Goal: Information Seeking & Learning: Learn about a topic

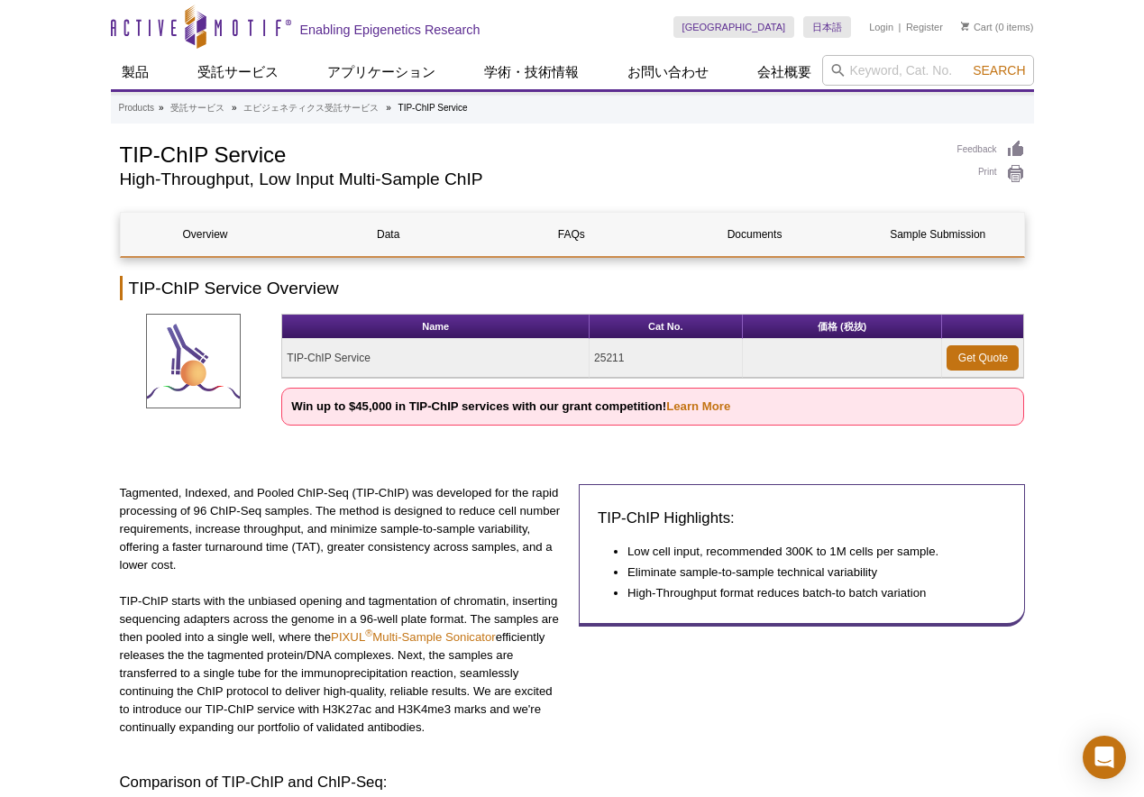
click at [745, 710] on div "TIP-ChIP Highlights: Low cell input, recommended 300K to 1M cells per sample. E…" at bounding box center [802, 619] width 446 height 270
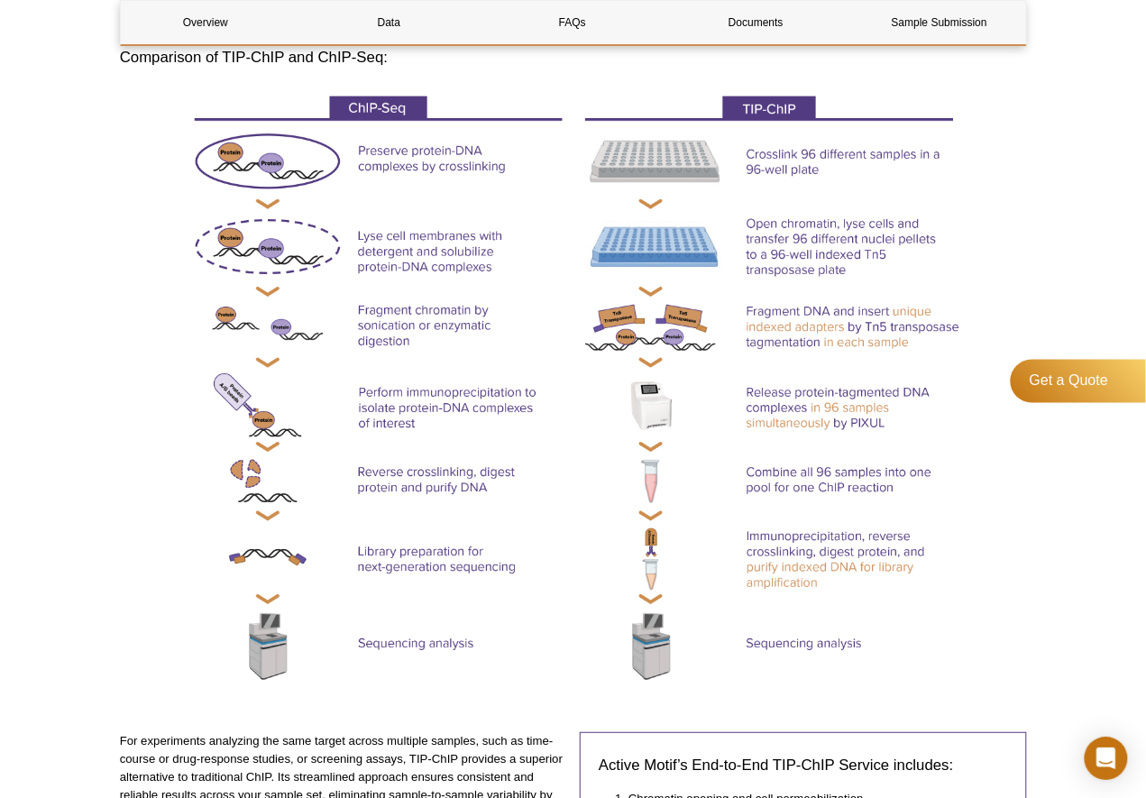
scroll to position [725, 0]
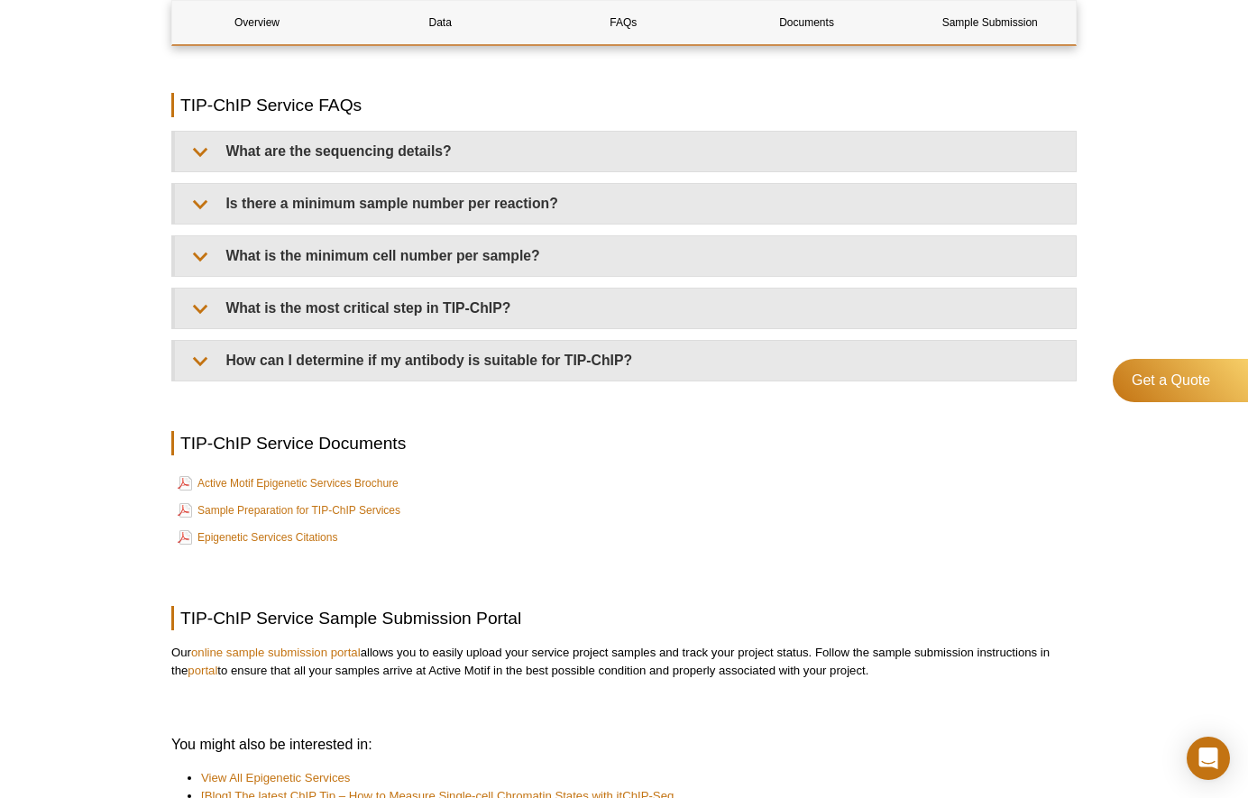
scroll to position [4255, 0]
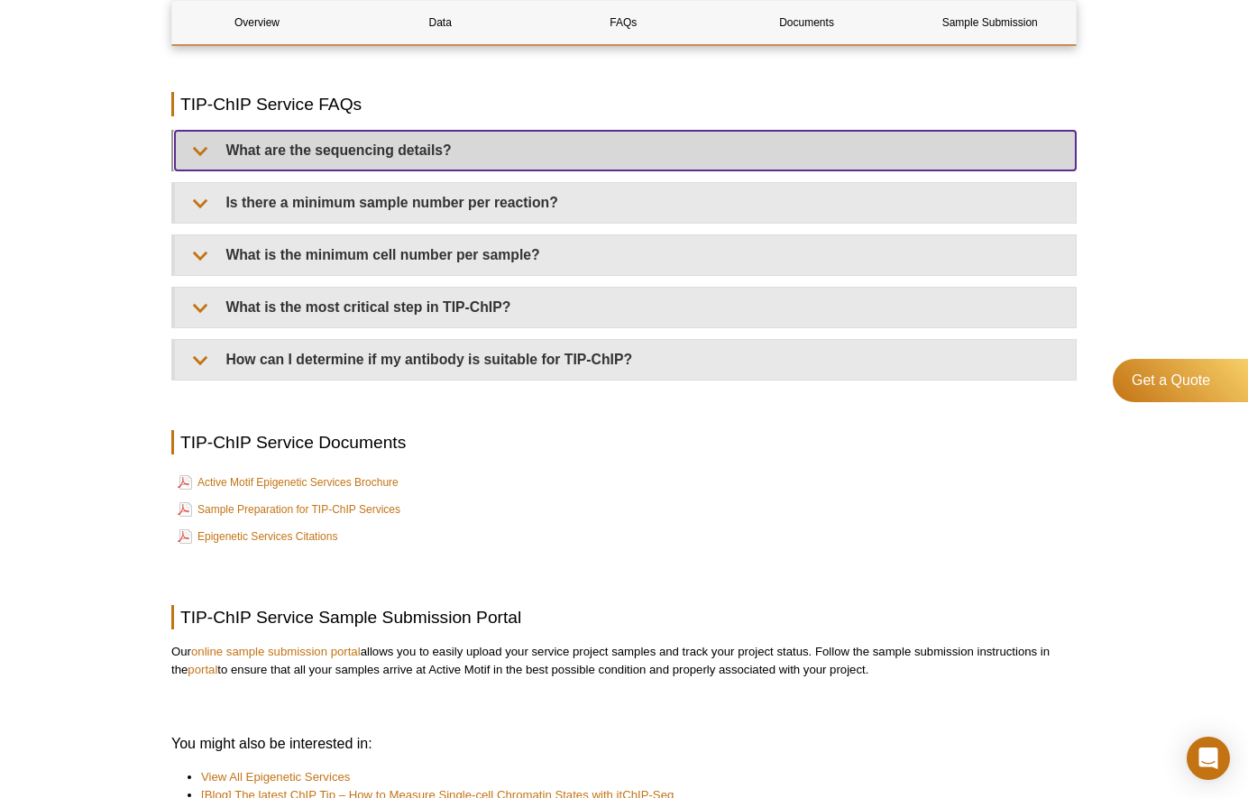
click at [348, 165] on summary "What are the sequencing details?" at bounding box center [625, 151] width 901 height 40
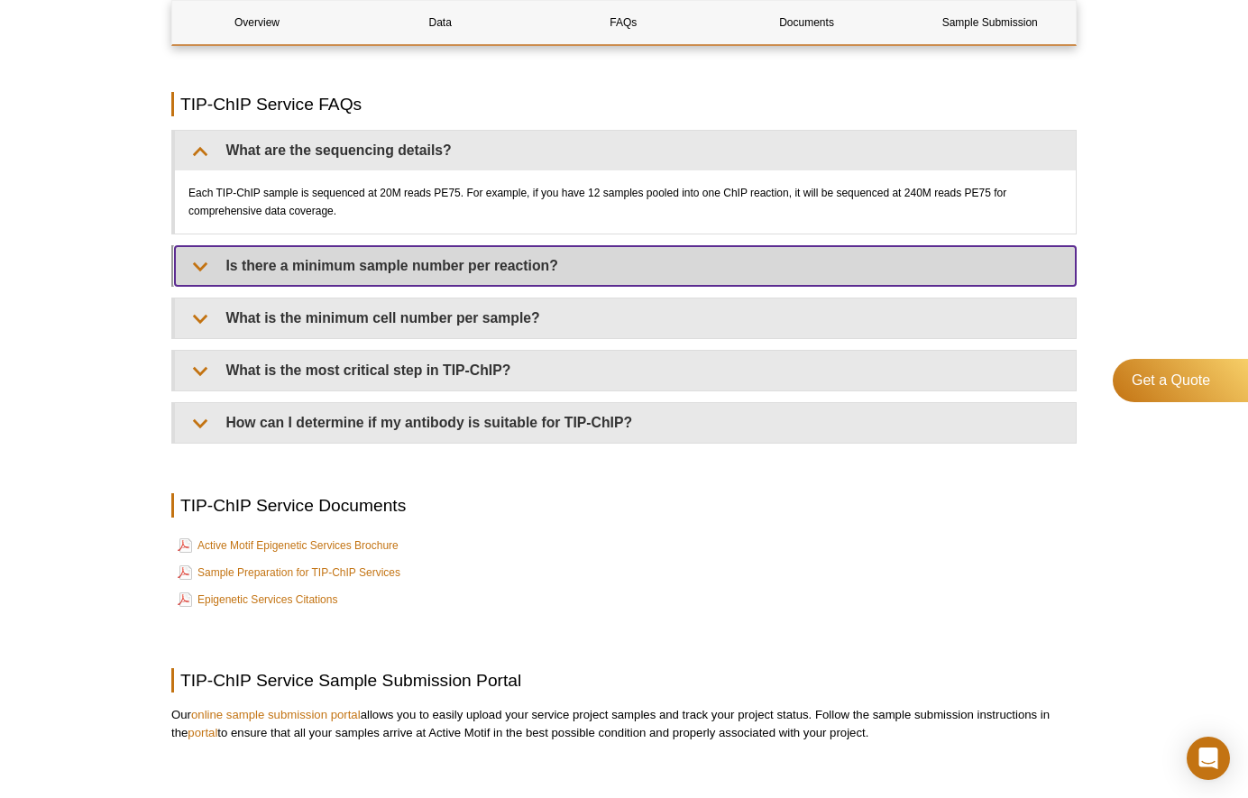
click at [365, 286] on summary "Is there a minimum sample number per reaction?" at bounding box center [625, 266] width 901 height 40
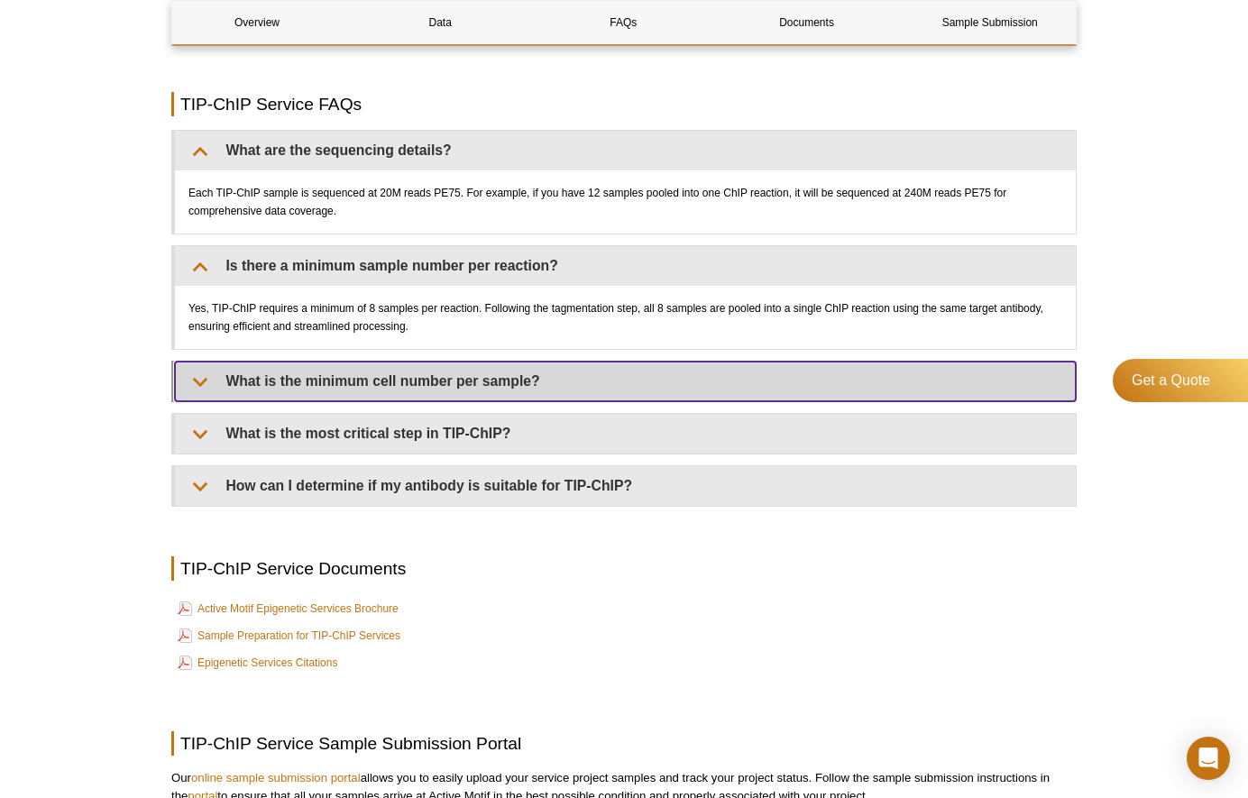
click at [335, 397] on summary "What is the minimum cell number per sample?" at bounding box center [625, 382] width 901 height 40
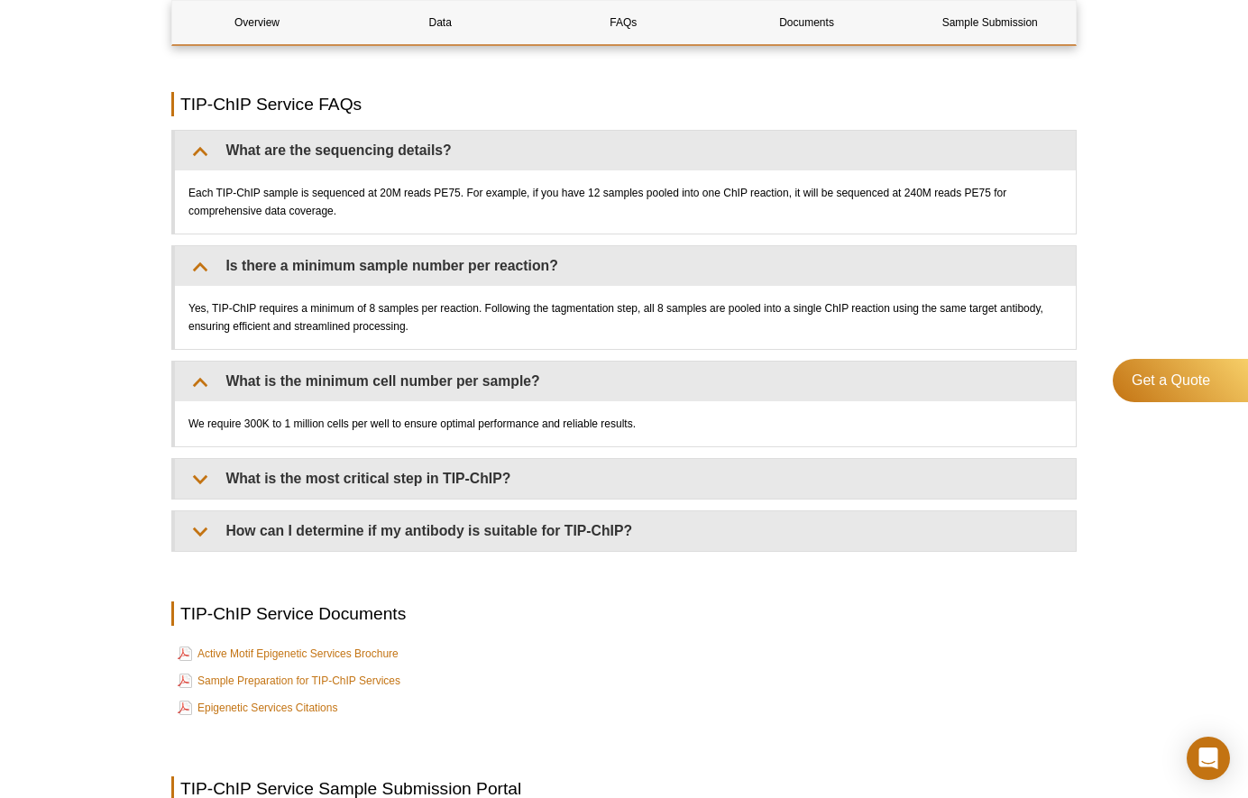
click at [321, 517] on div "What are the sequencing details? Each TIP-ChIP sample is sequenced at 20M reads…" at bounding box center [623, 341] width 905 height 422
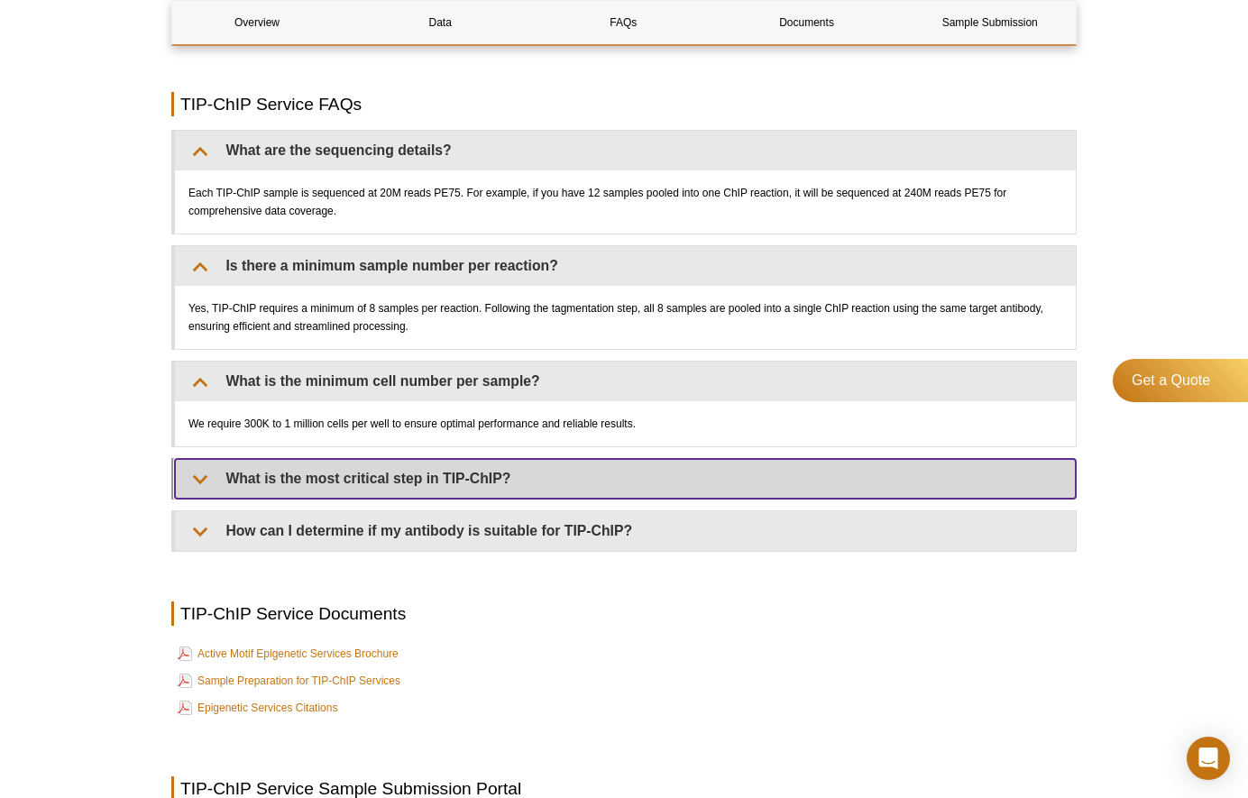
click at [283, 491] on summary "What is the most critical step in TIP-ChIP?" at bounding box center [625, 479] width 901 height 40
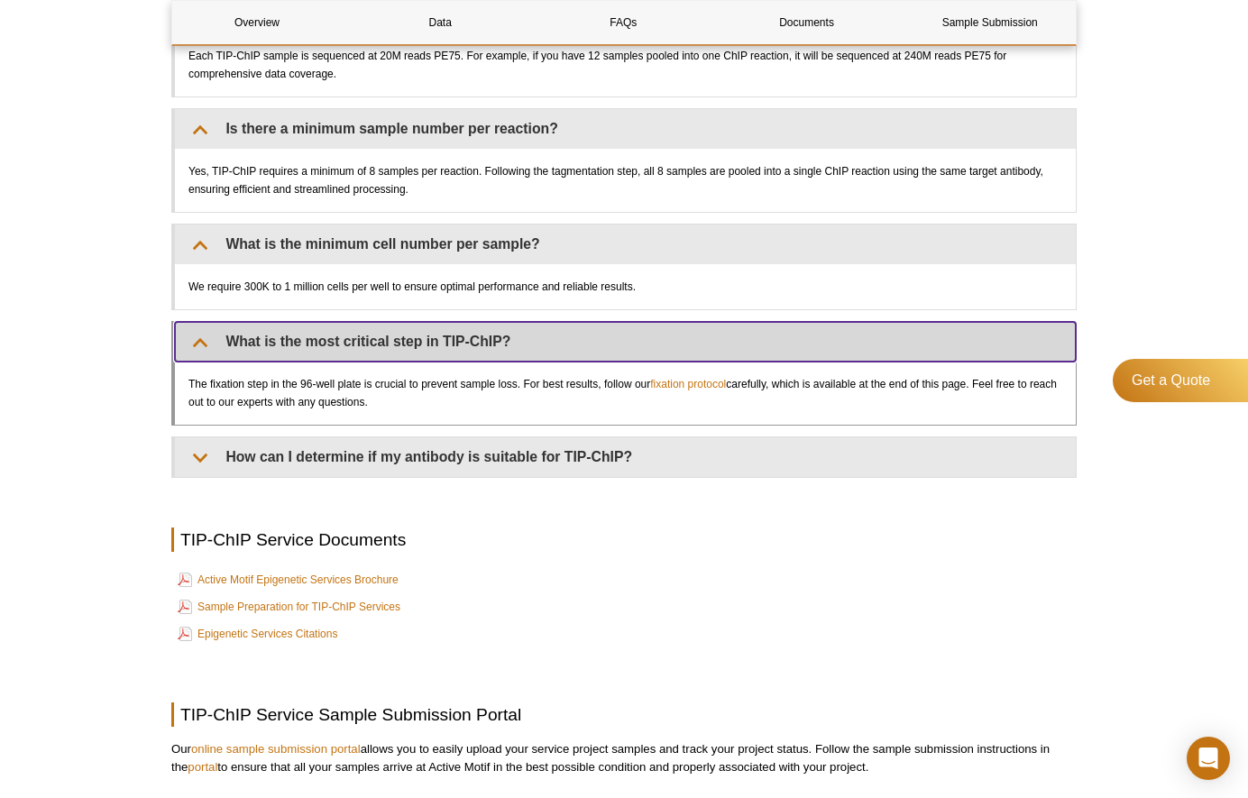
scroll to position [4395, 0]
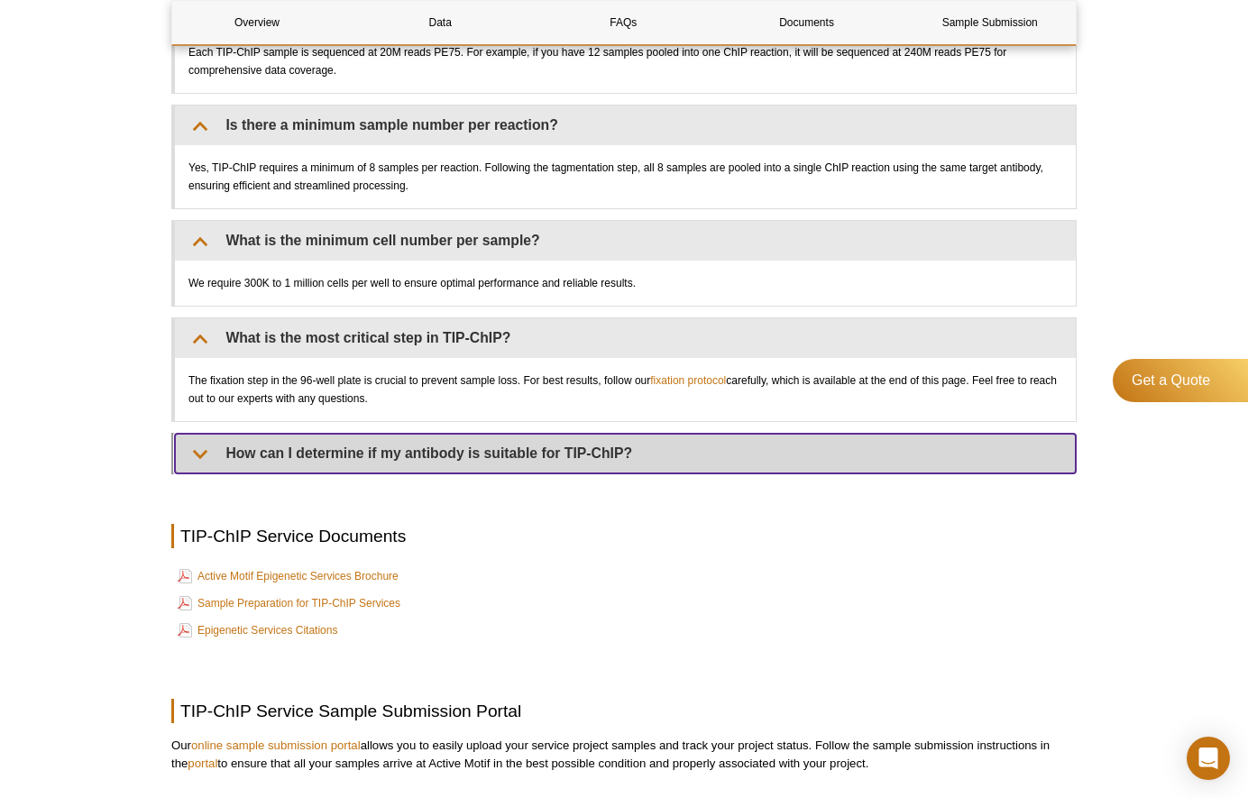
click at [295, 459] on summary "How can I determine if my antibody is suitable for TIP-ChIP?" at bounding box center [625, 454] width 901 height 40
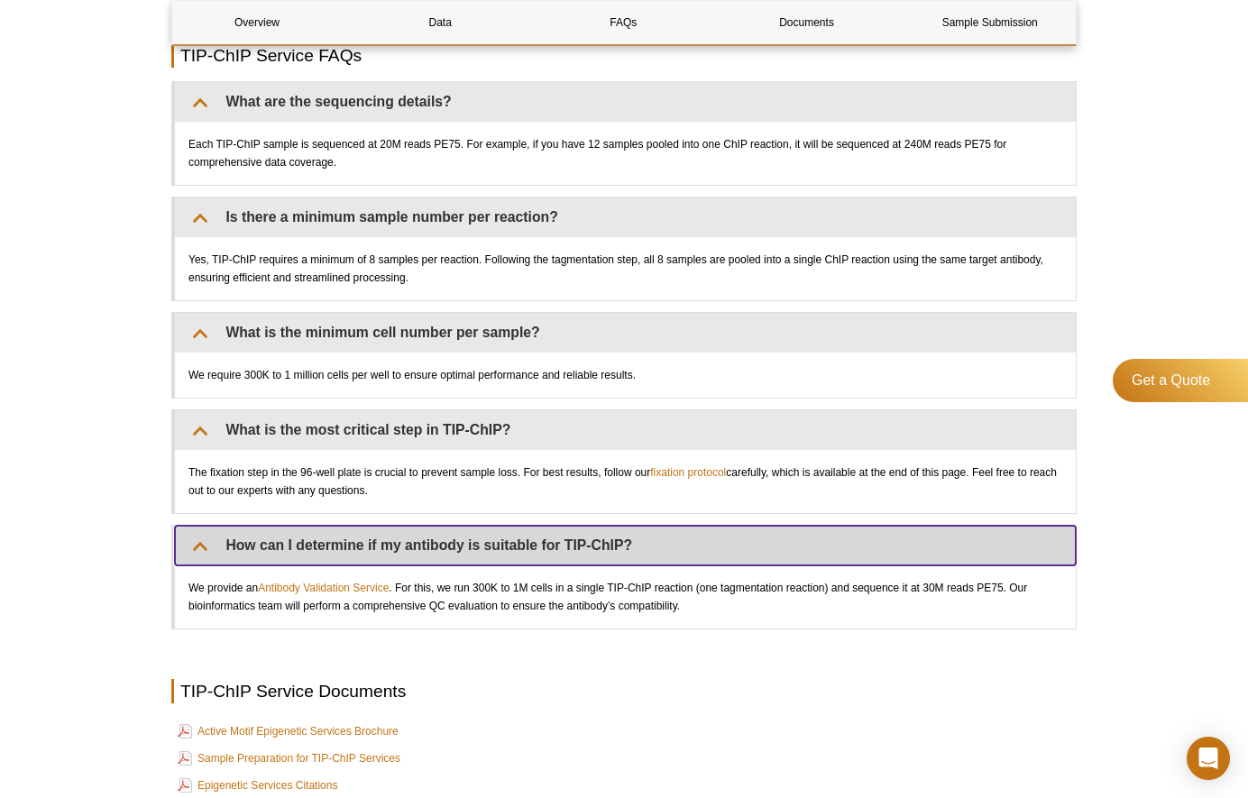
scroll to position [4295, 0]
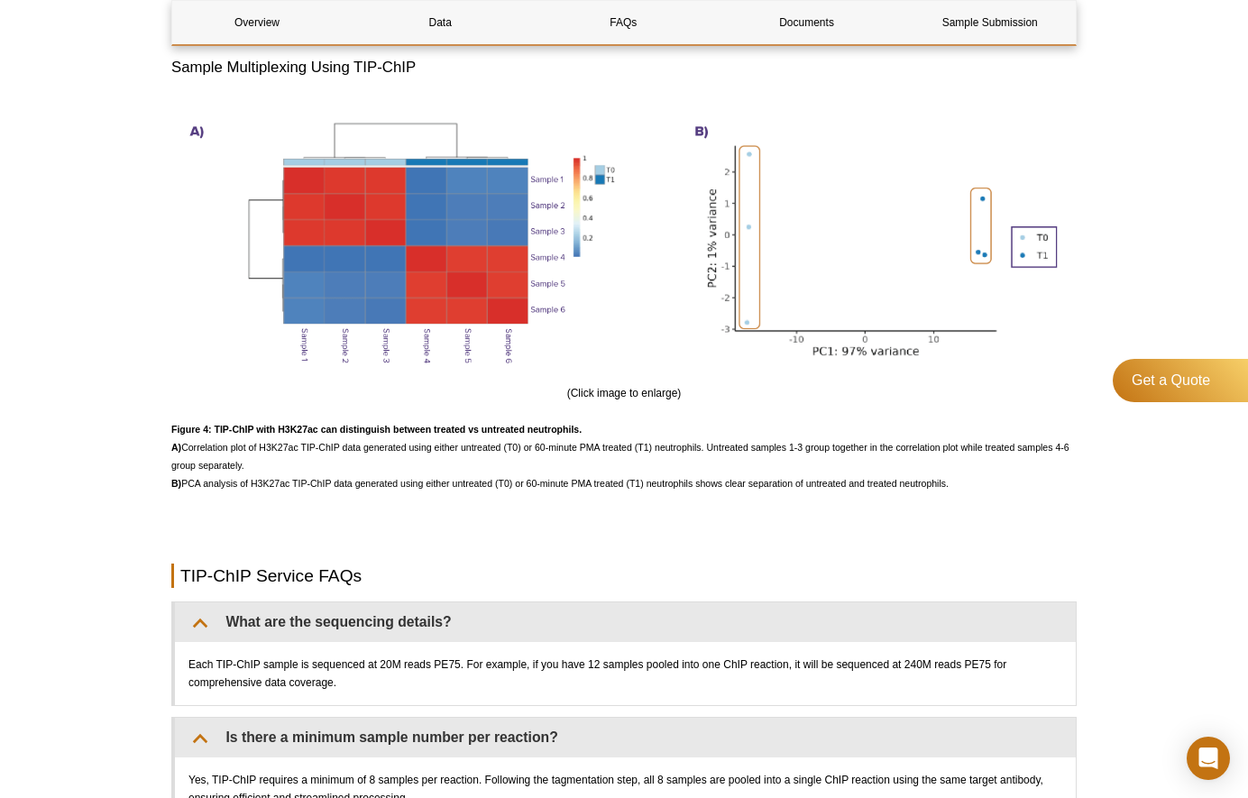
scroll to position [3754, 0]
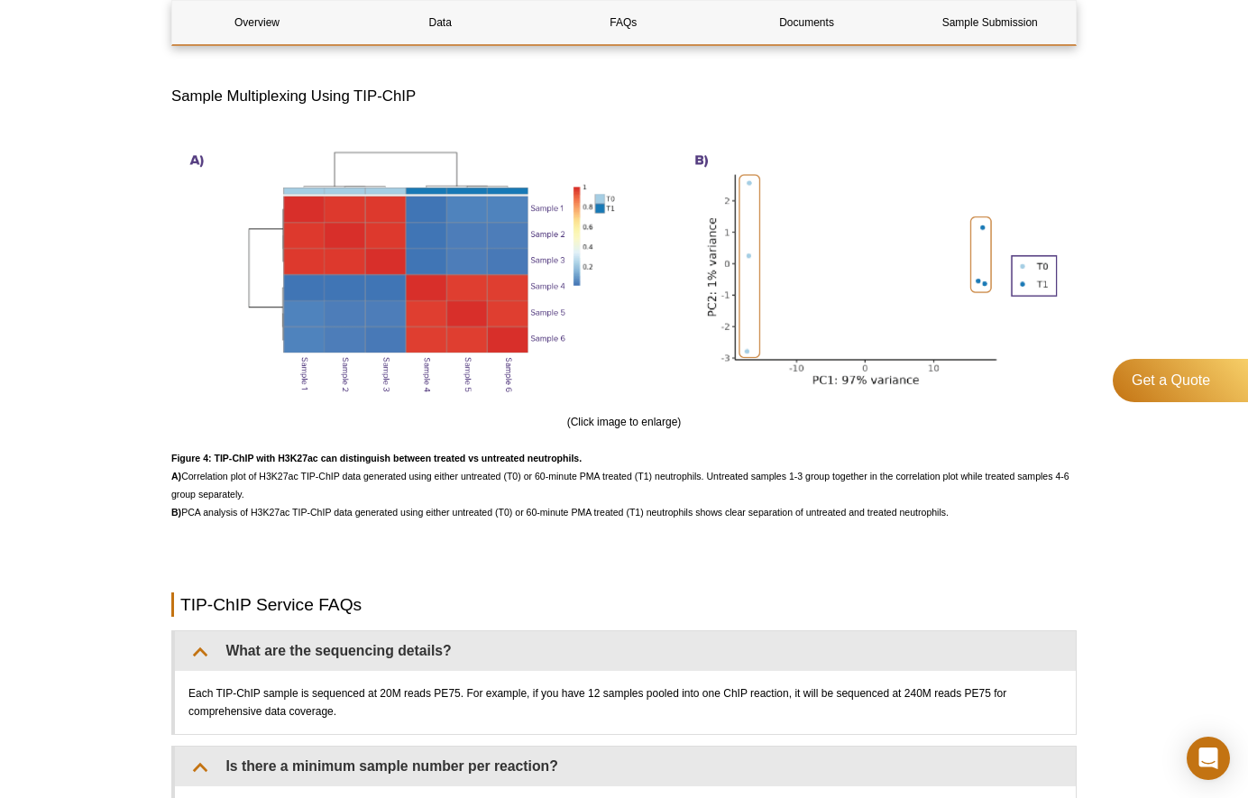
click at [554, 491] on span "Figure 4: TIP-ChIP with H3K27ac can distinguish between treated vs untreated ne…" at bounding box center [620, 485] width 898 height 65
click at [579, 463] on strong "Figure 4: TIP-ChIP with H3K27ac can distinguish between treated vs untreated ne…" at bounding box center [376, 458] width 410 height 11
drag, startPoint x: 585, startPoint y: 474, endPoint x: 180, endPoint y: 463, distance: 405.0
click at [172, 473] on p "Figure 4: TIP-ChIP with H3K27ac can distinguish between treated vs untreated ne…" at bounding box center [623, 485] width 905 height 72
copy strong "Figure 4: TIP-ChIP with H3K27ac can distinguish between treated vs untreated ne…"
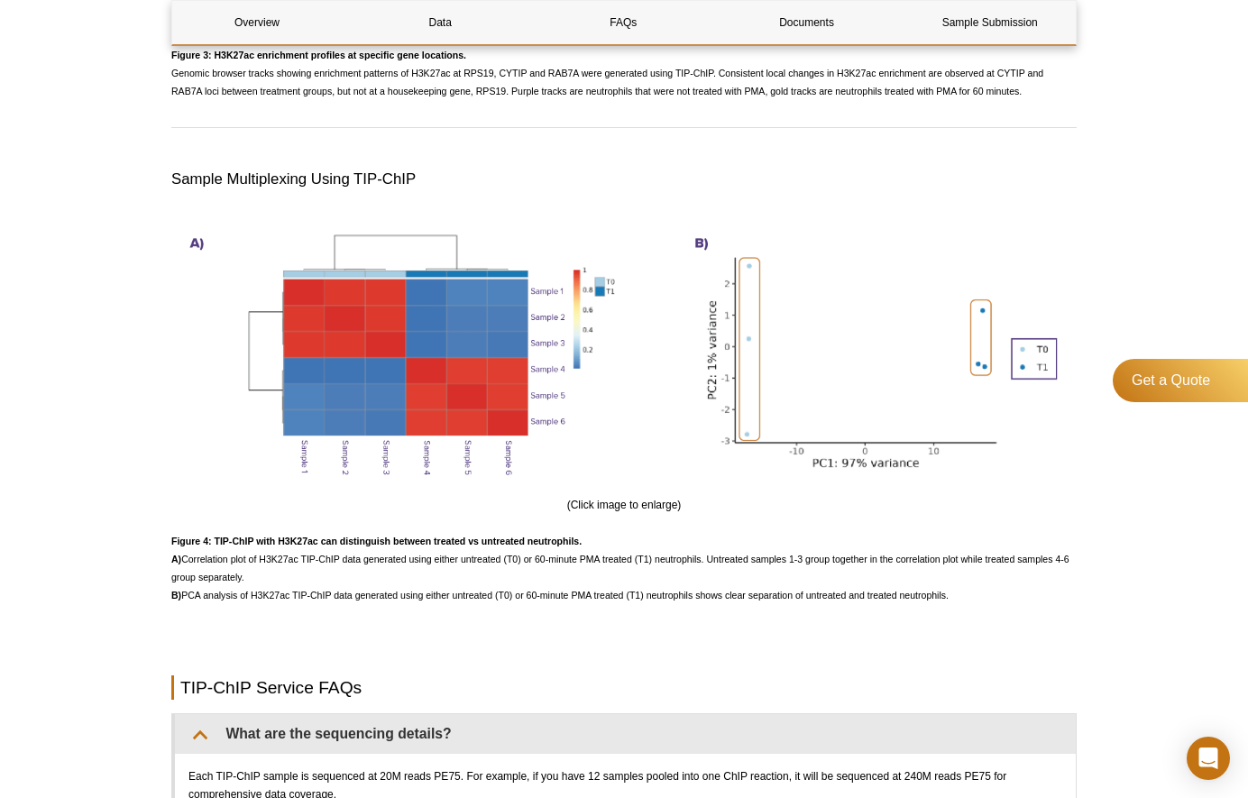
scroll to position [3673, 0]
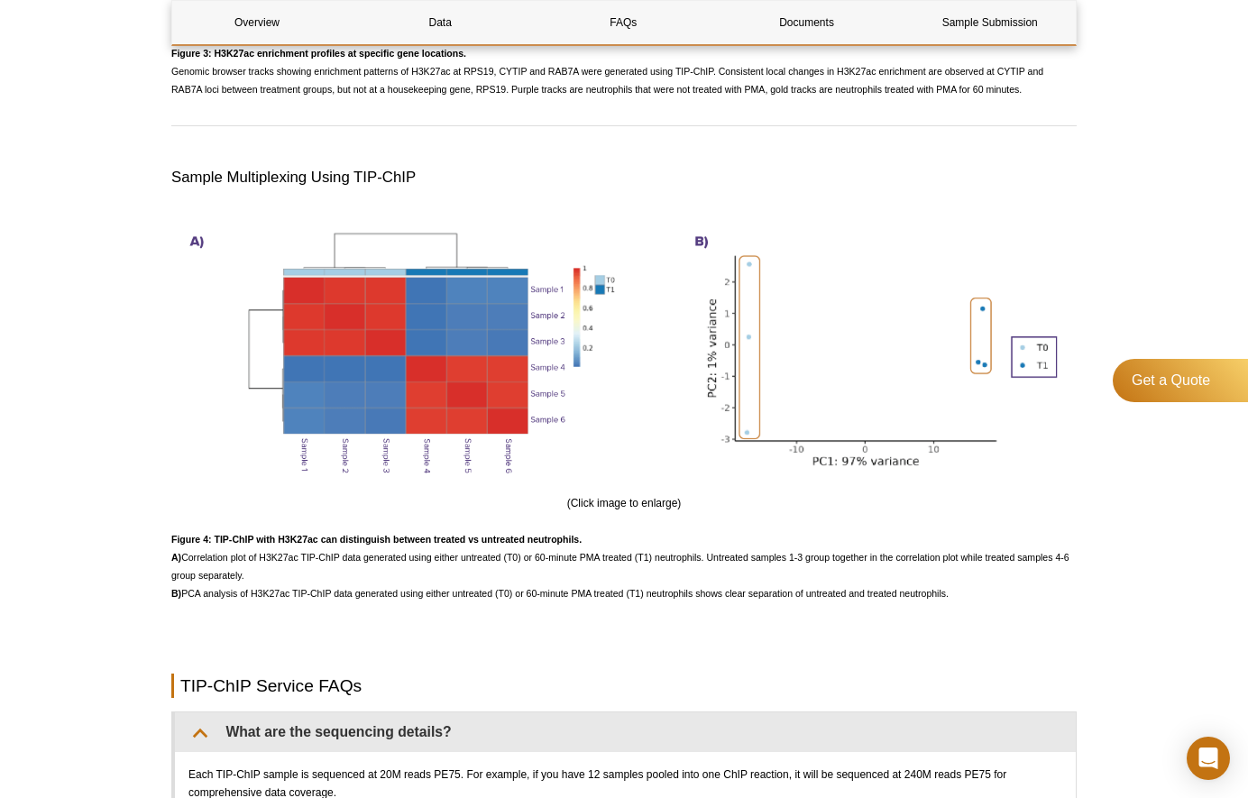
click at [218, 545] on strong "Figure 4: TIP-ChIP with H3K27ac can distinguish between treated vs untreated ne…" at bounding box center [376, 539] width 410 height 11
drag, startPoint x: 171, startPoint y: 557, endPoint x: 1008, endPoint y: 619, distance: 839.0
click at [1008, 602] on p "Figure 4: TIP-ChIP with H3K27ac can distinguish between treated vs untreated ne…" at bounding box center [623, 566] width 905 height 72
copy span "Figure 4: TIP-ChIP with H3K27ac can distinguish between treated vs untreated ne…"
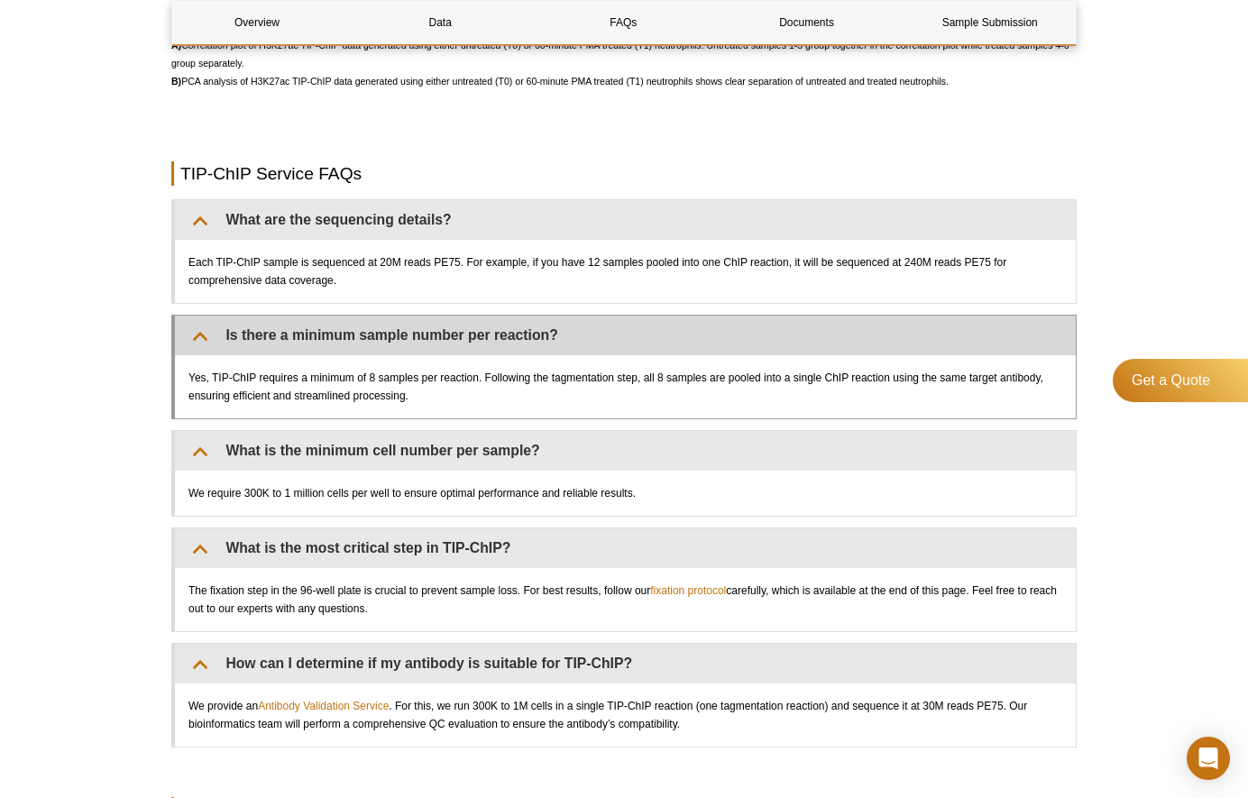
scroll to position [4214, 0]
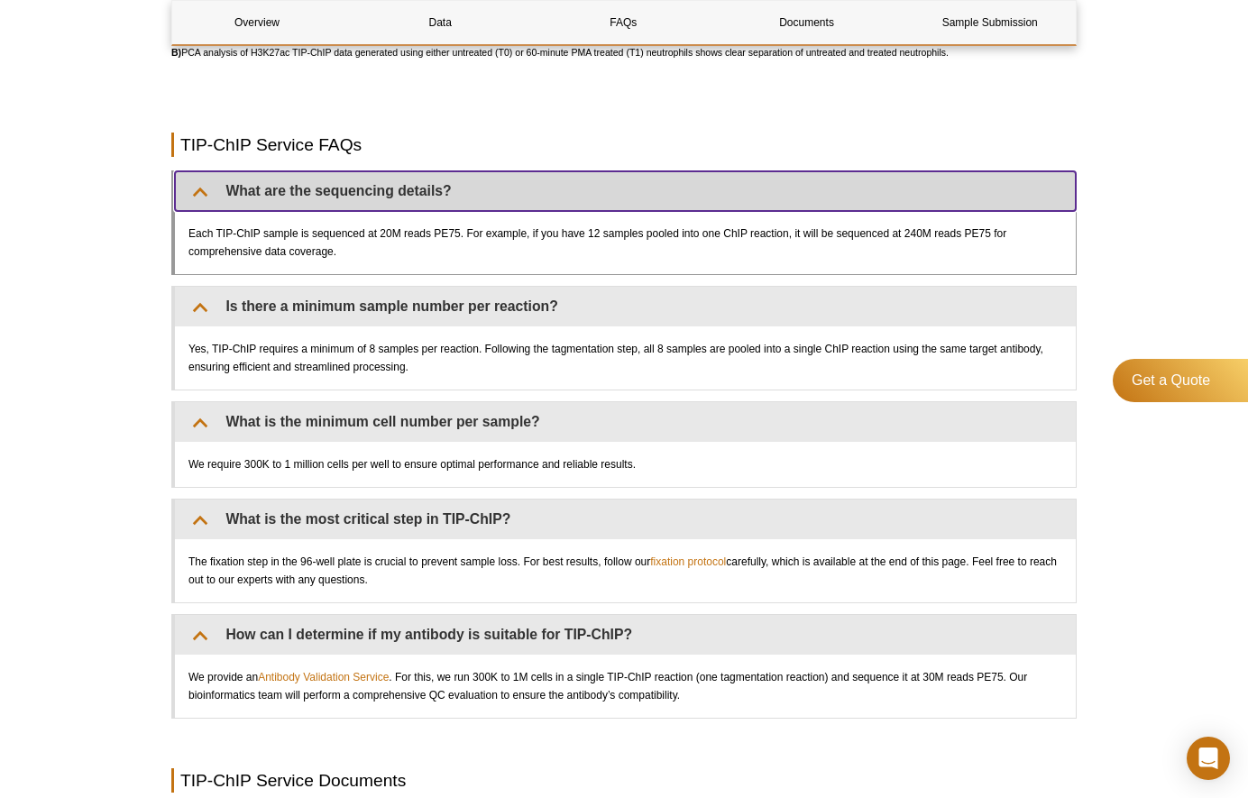
click at [206, 209] on summary "What are the sequencing details?" at bounding box center [625, 191] width 901 height 40
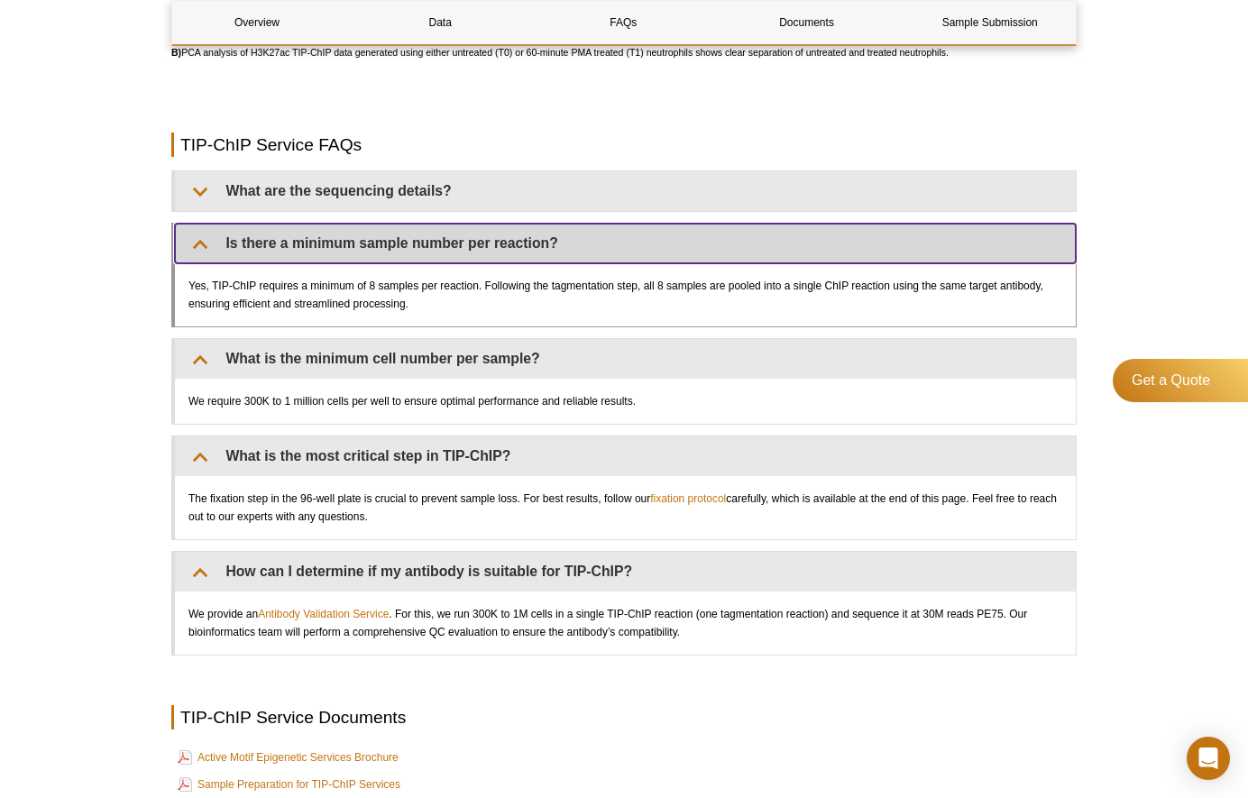
click at [206, 262] on summary "Is there a minimum sample number per reaction?" at bounding box center [625, 244] width 901 height 40
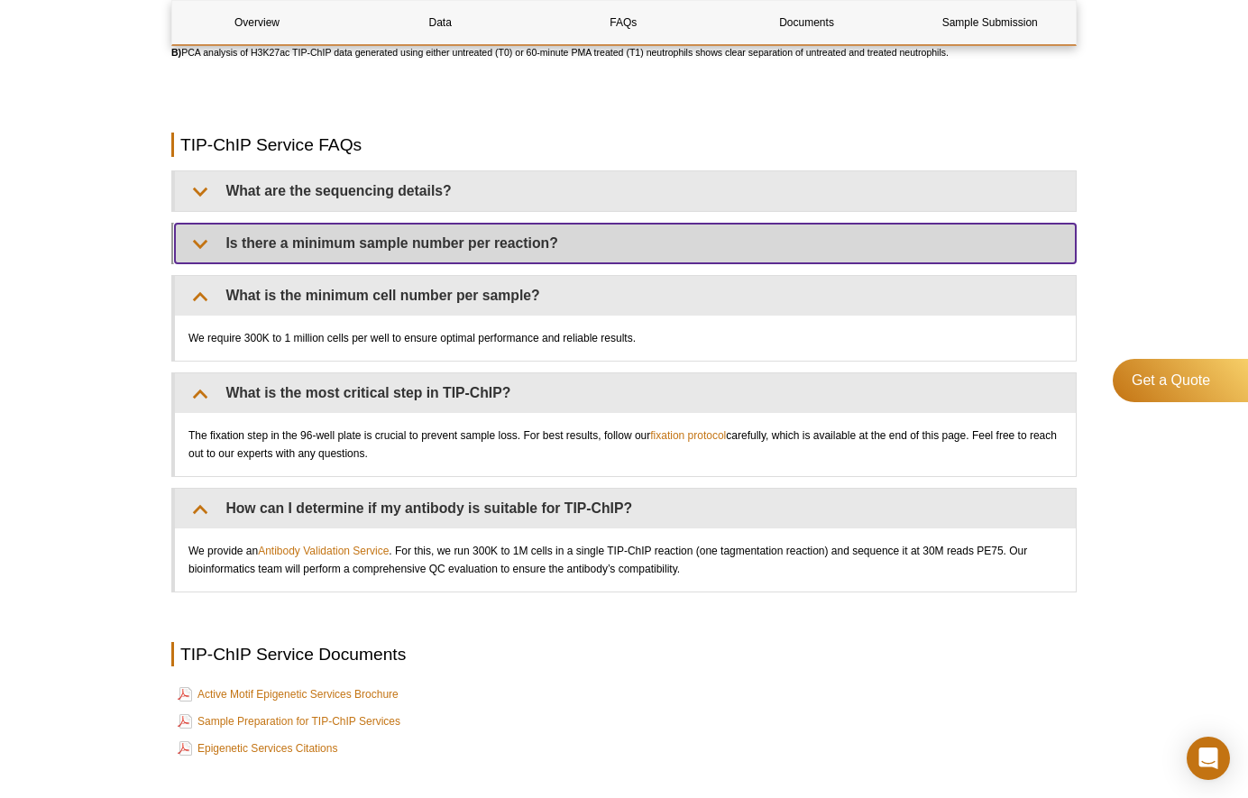
click at [203, 259] on summary "Is there a minimum sample number per reaction?" at bounding box center [625, 244] width 901 height 40
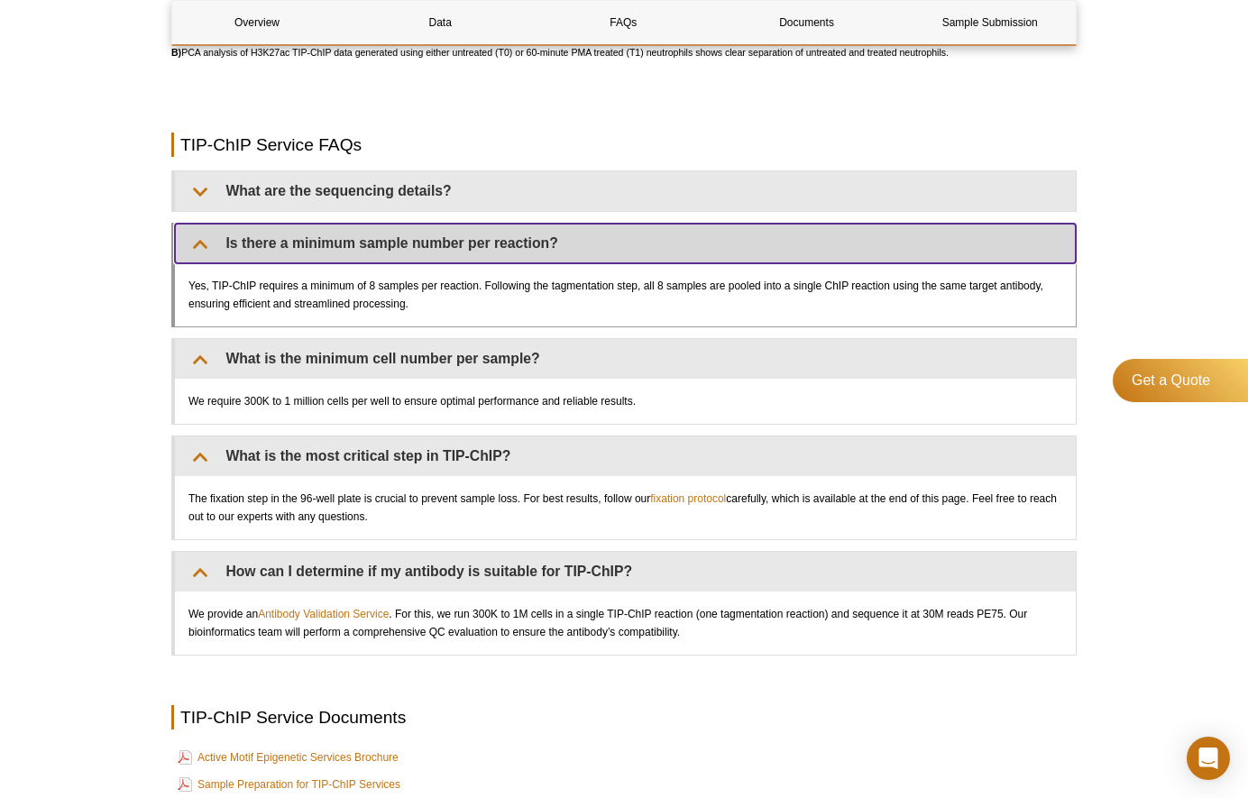
click at [200, 262] on summary "Is there a minimum sample number per reaction?" at bounding box center [625, 244] width 901 height 40
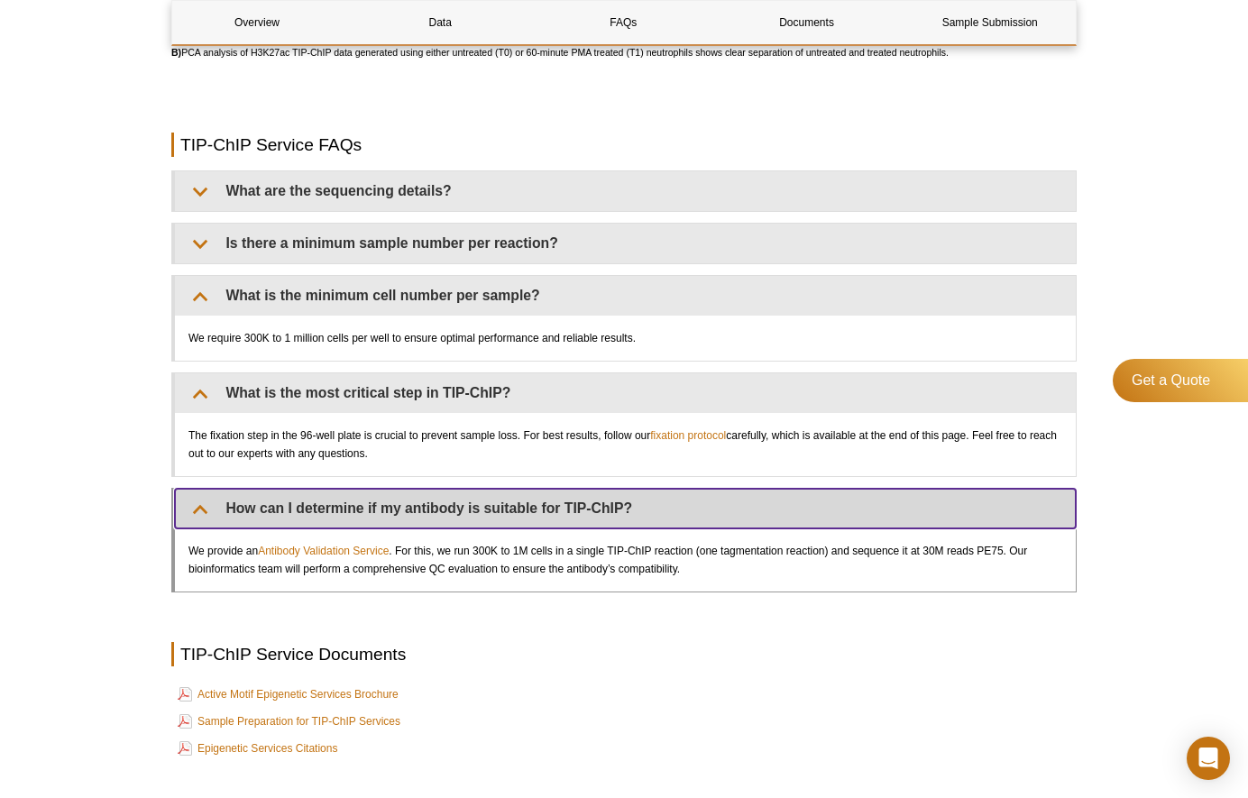
click at [205, 518] on summary "How can I determine if my antibody is suitable for TIP-ChIP?" at bounding box center [625, 509] width 901 height 40
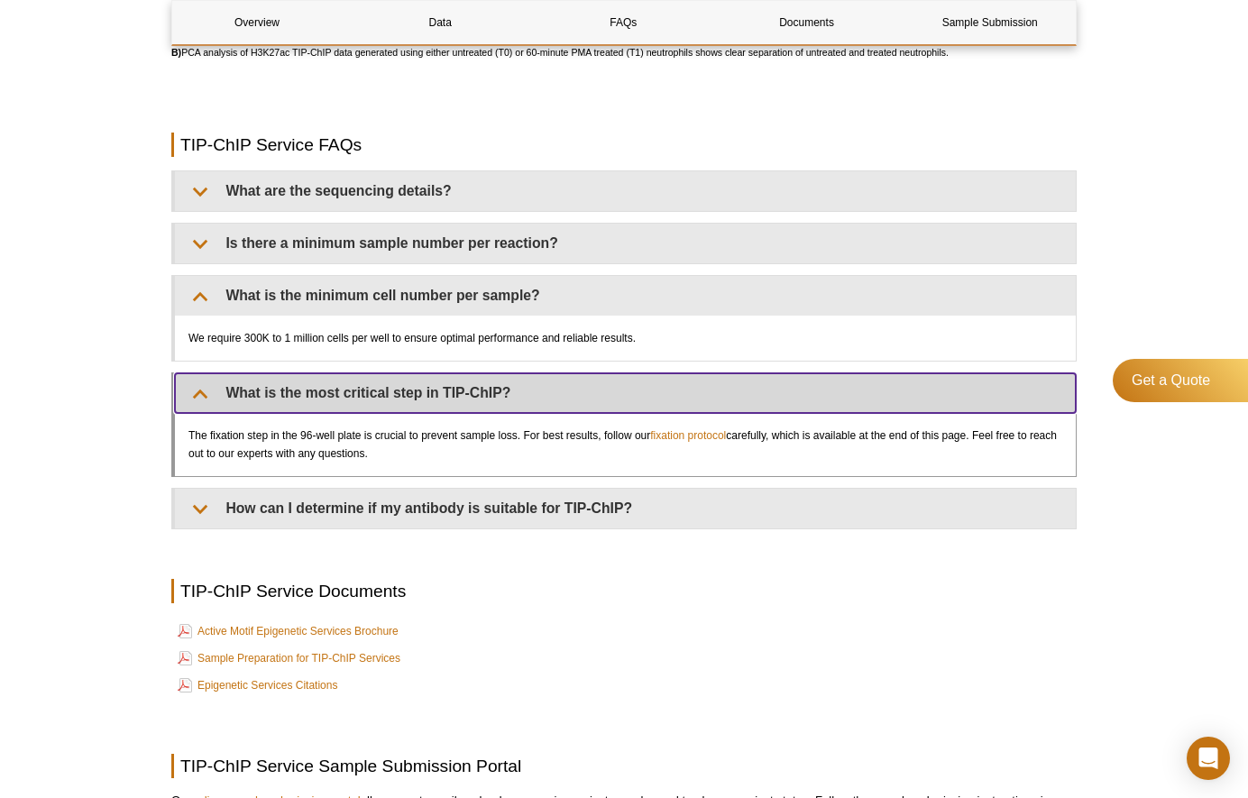
click at [202, 408] on summary "What is the most critical step in TIP-ChIP?" at bounding box center [625, 393] width 901 height 40
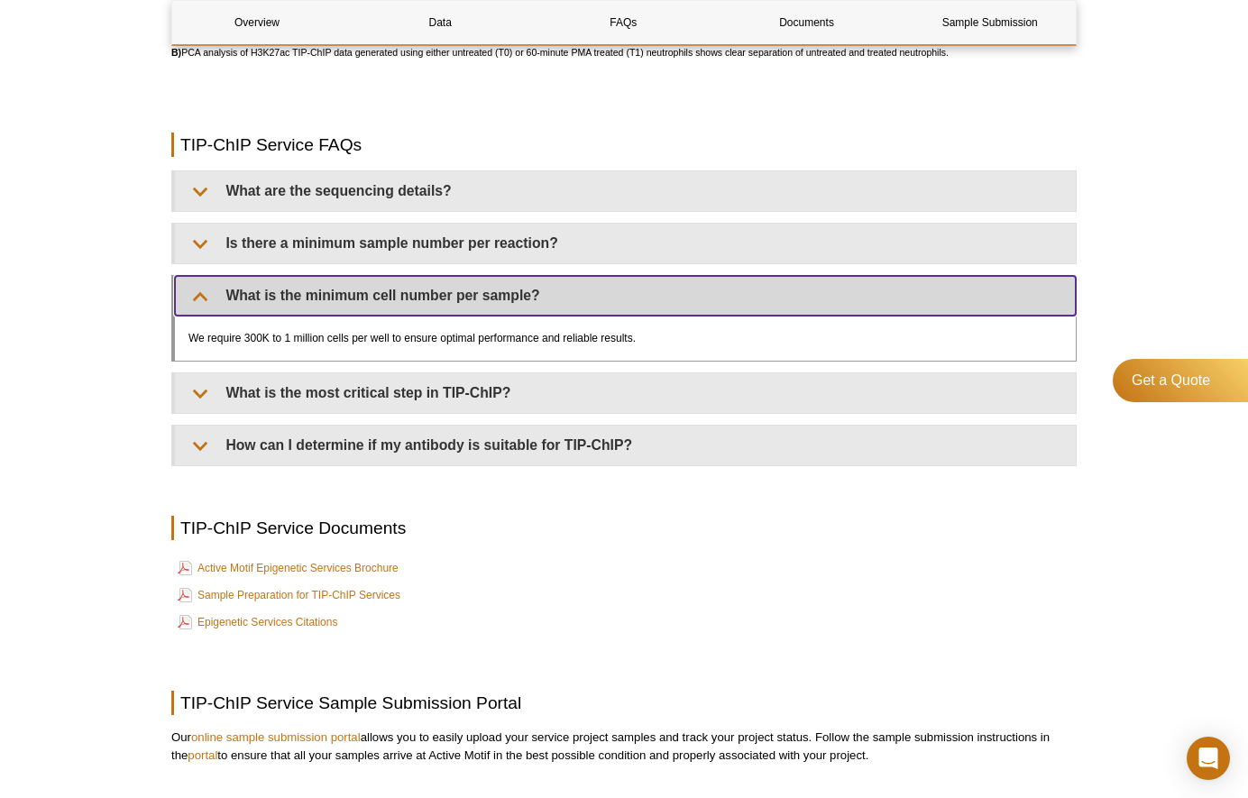
click at [206, 316] on summary "What is the minimum cell number per sample?" at bounding box center [625, 296] width 901 height 40
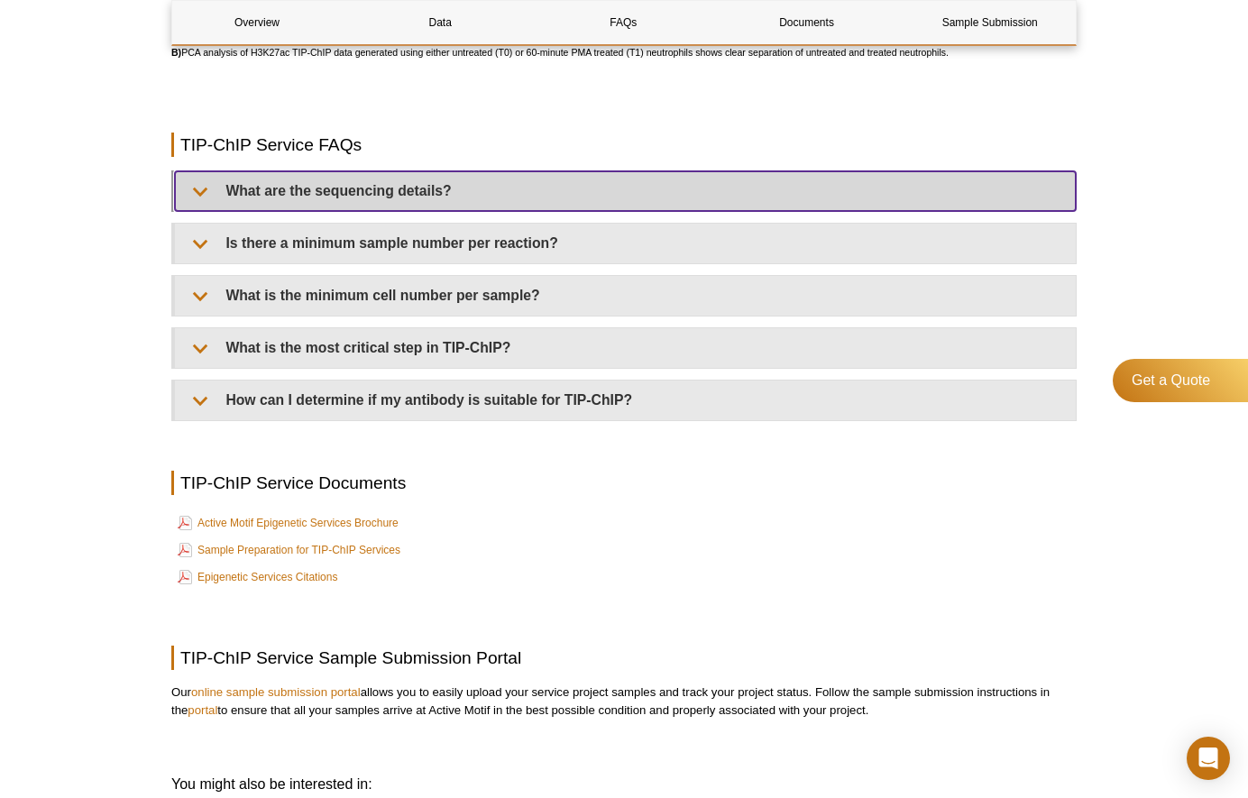
click at [207, 211] on summary "What are the sequencing details?" at bounding box center [625, 191] width 901 height 40
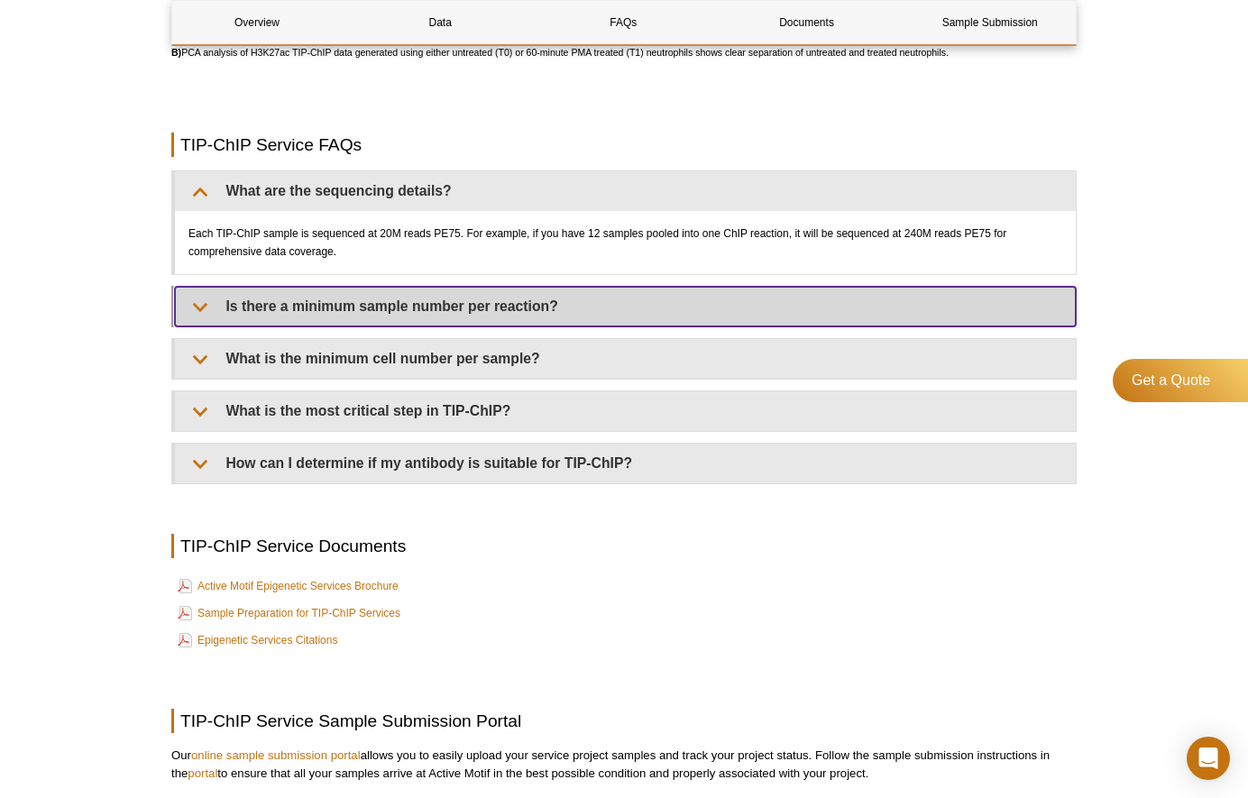
click at [348, 326] on summary "Is there a minimum sample number per reaction?" at bounding box center [625, 307] width 901 height 40
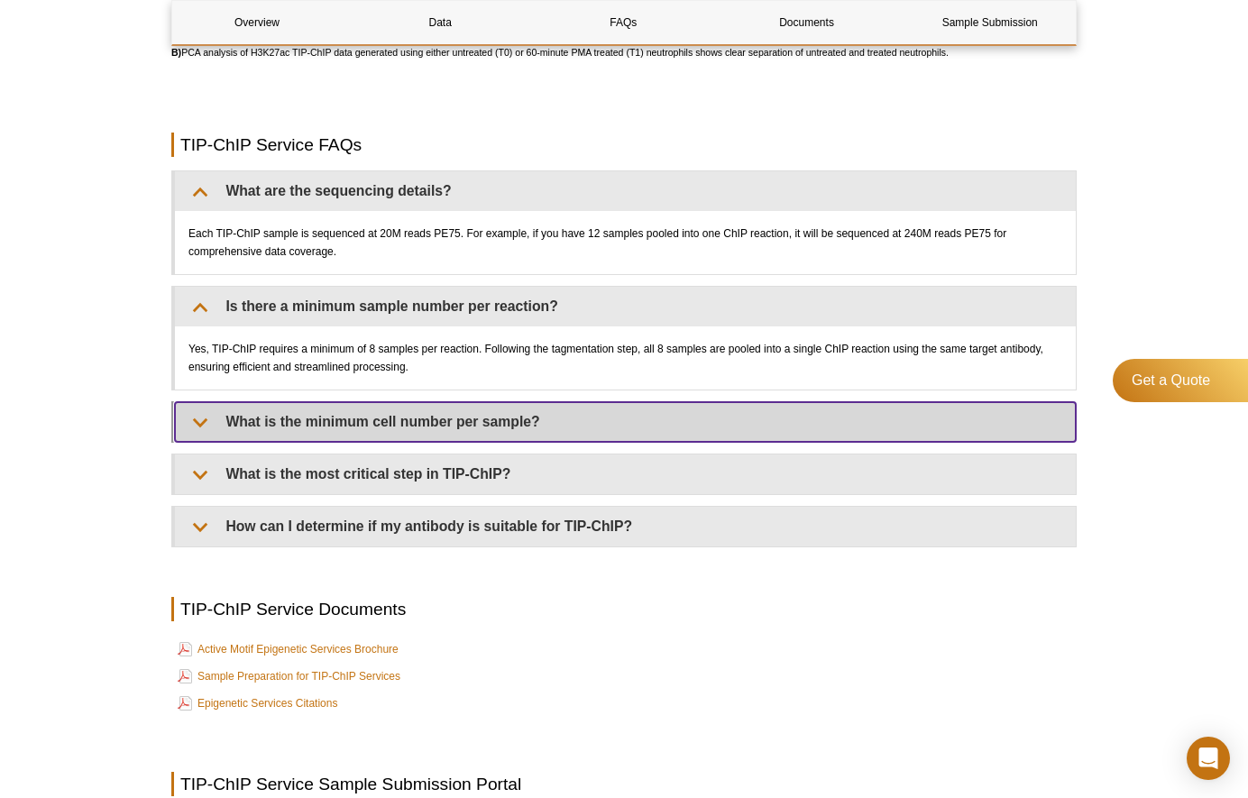
click at [321, 435] on summary "What is the minimum cell number per sample?" at bounding box center [625, 422] width 901 height 40
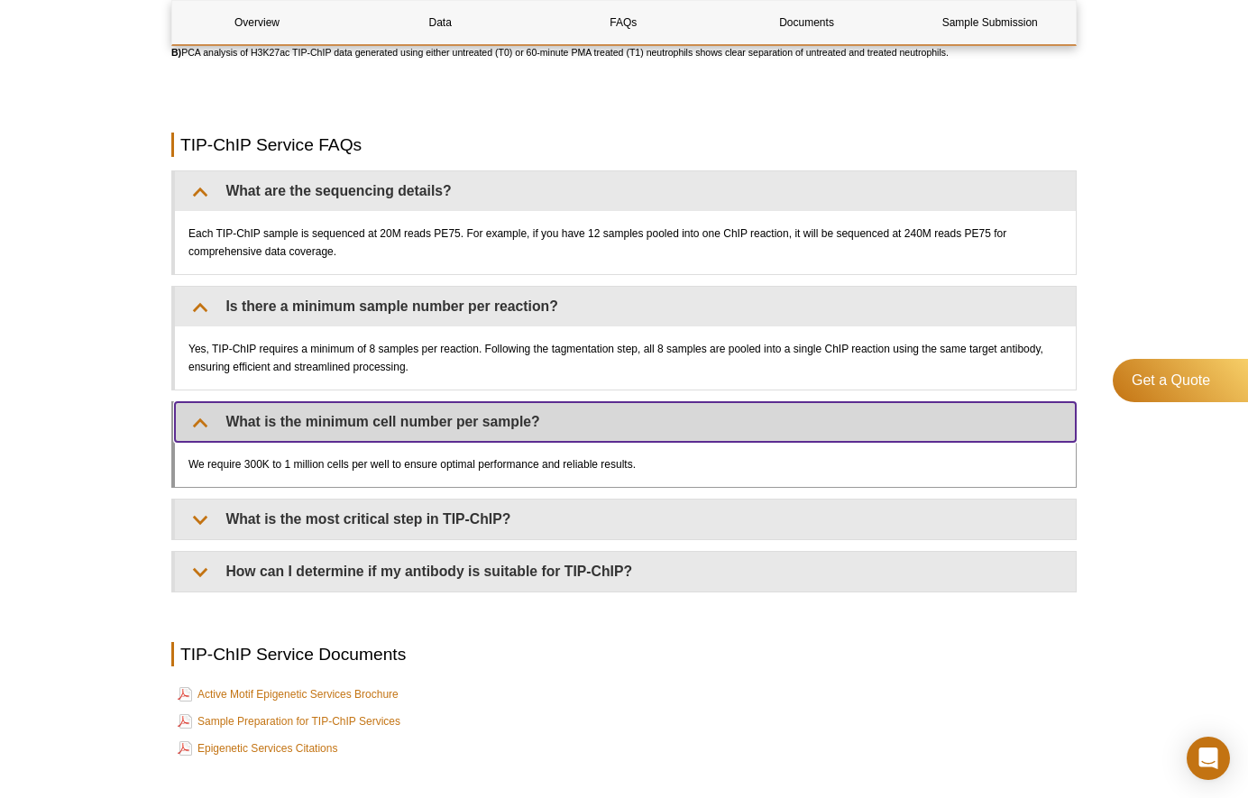
click at [321, 435] on summary "What is the minimum cell number per sample?" at bounding box center [625, 422] width 901 height 40
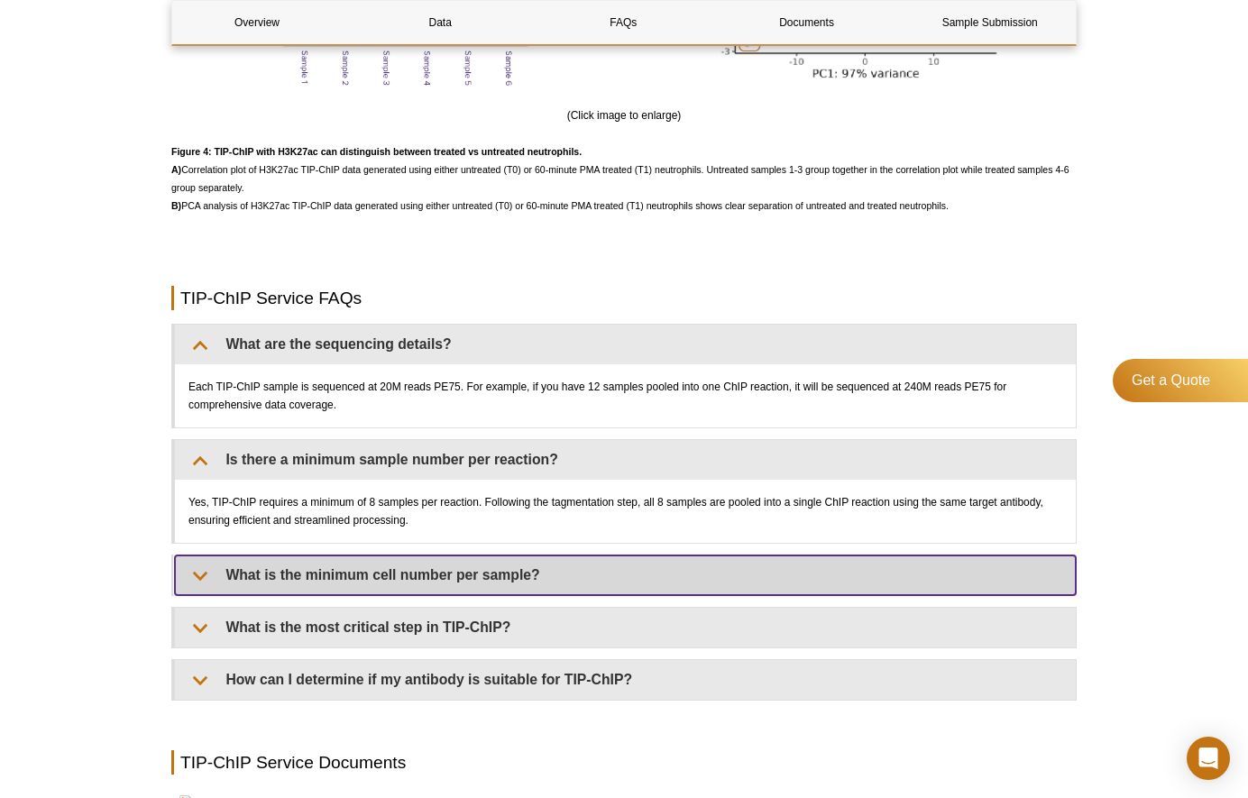
scroll to position [4034, 0]
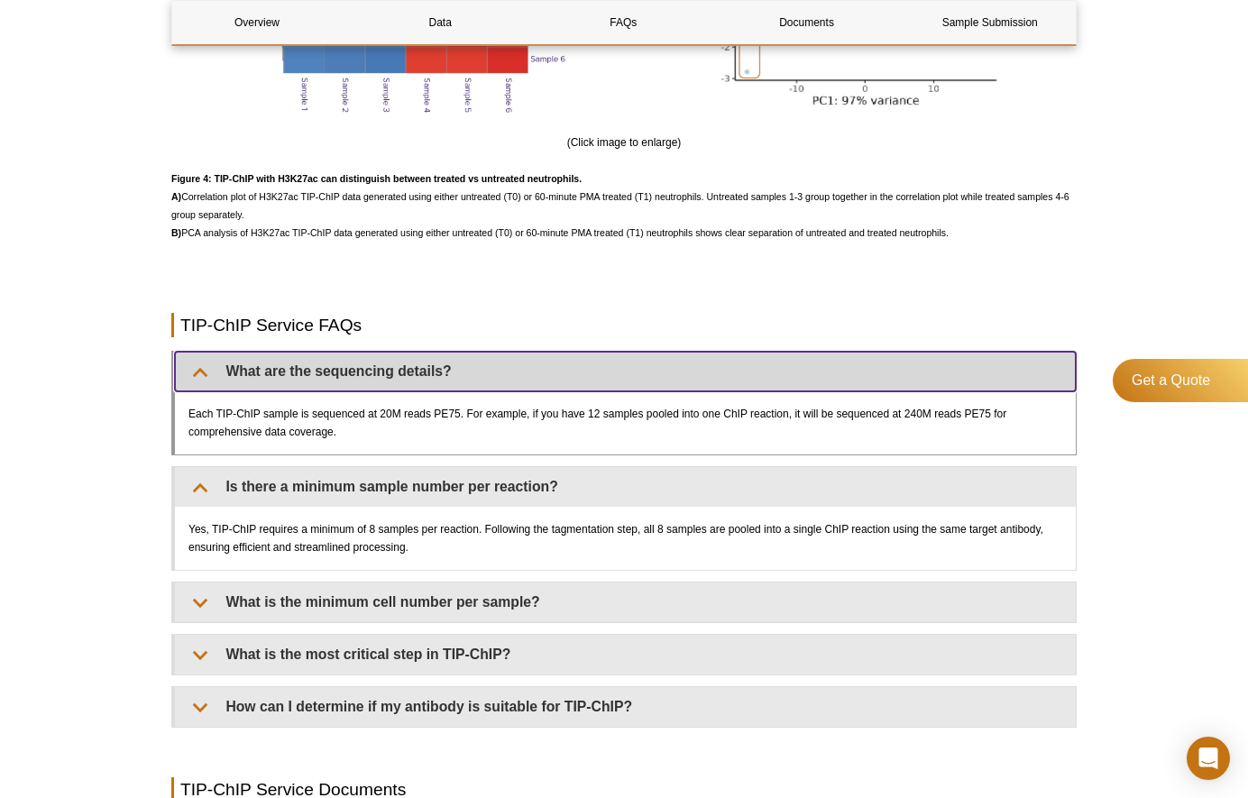
drag, startPoint x: 456, startPoint y: 387, endPoint x: 208, endPoint y: 390, distance: 248.0
click at [208, 390] on summary "What are the sequencing details?" at bounding box center [625, 372] width 901 height 40
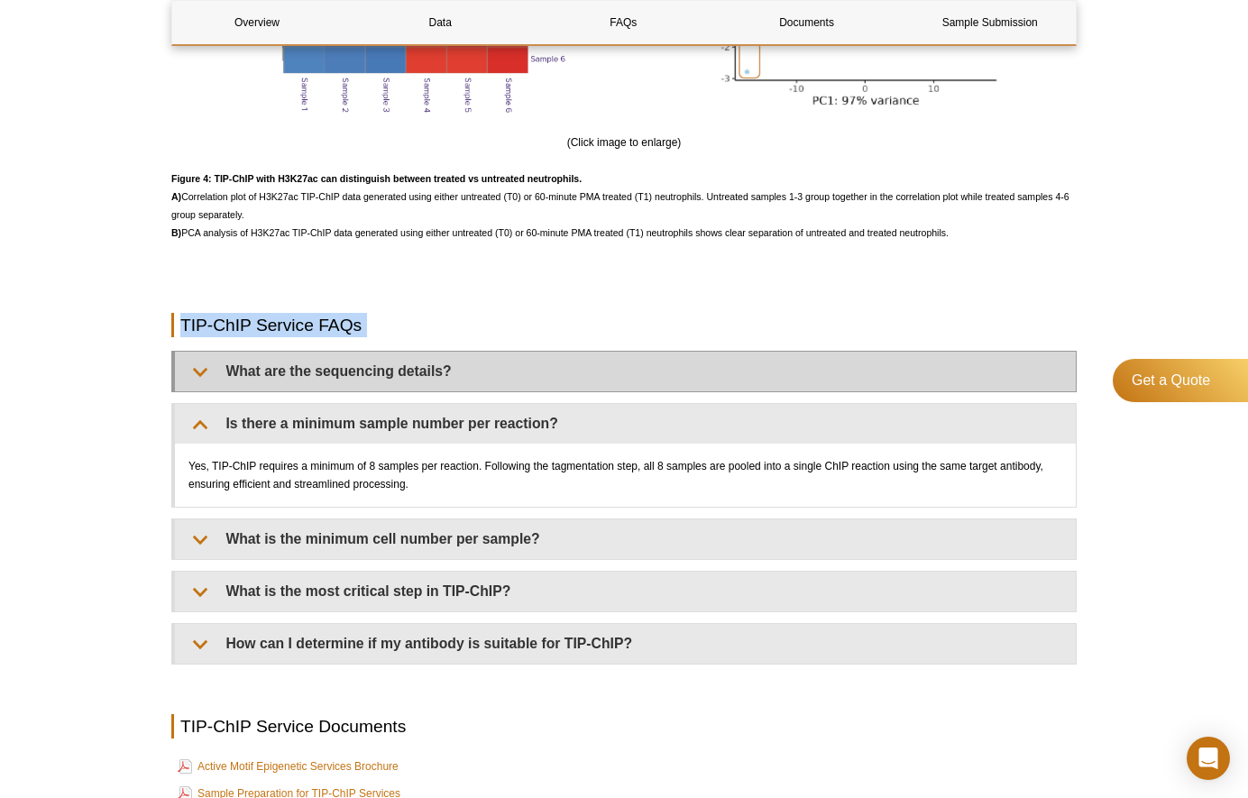
drag, startPoint x: 81, startPoint y: 333, endPoint x: 428, endPoint y: 405, distance: 354.5
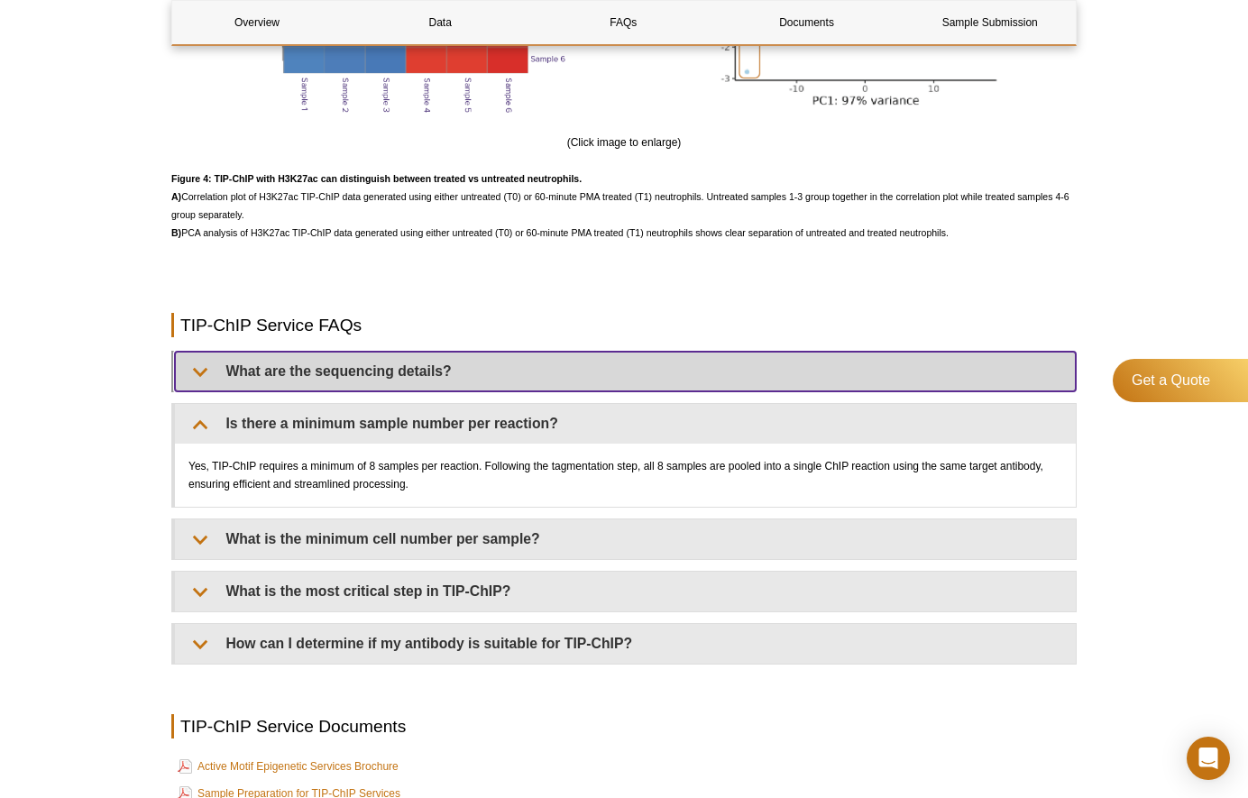
click at [203, 390] on summary "What are the sequencing details?" at bounding box center [625, 372] width 901 height 40
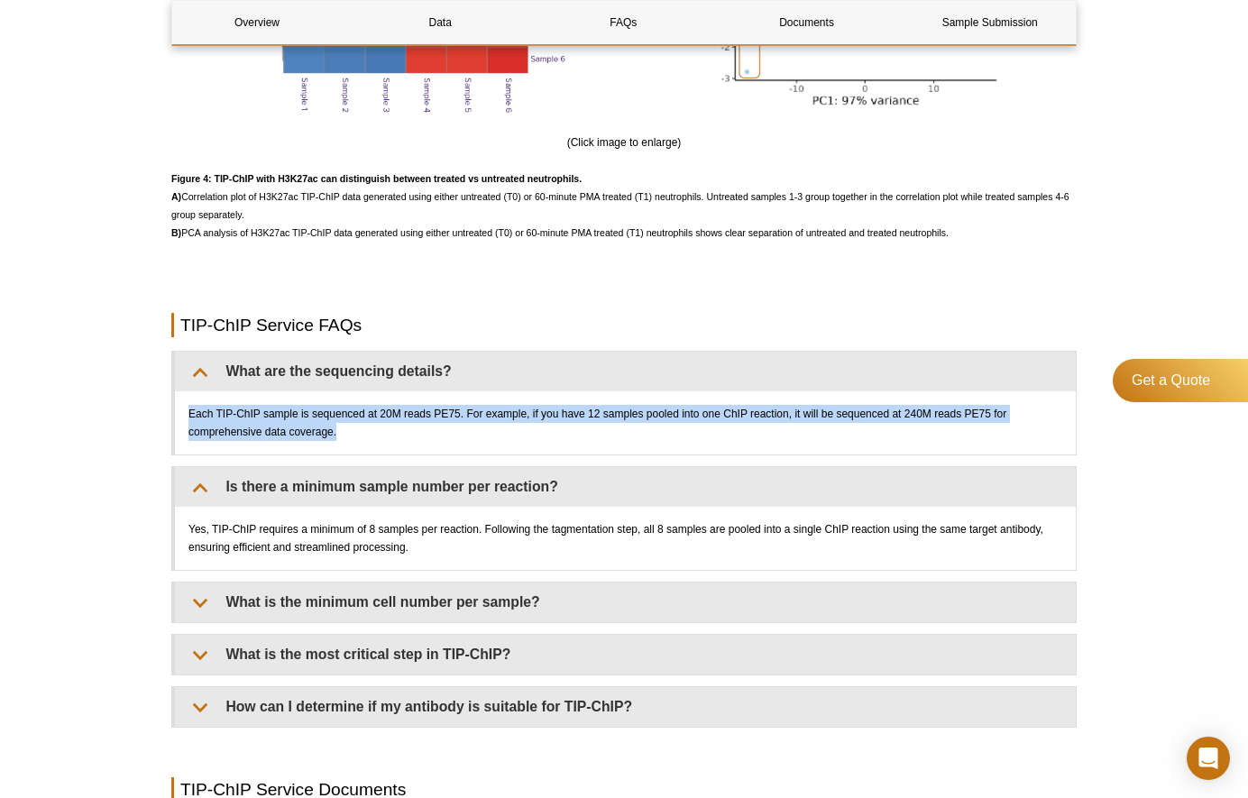
drag, startPoint x: 341, startPoint y: 450, endPoint x: 155, endPoint y: 435, distance: 186.3
copy div "Each TIP-ChIP sample is sequenced at 20M reads PE75. For example, if you have 1…"
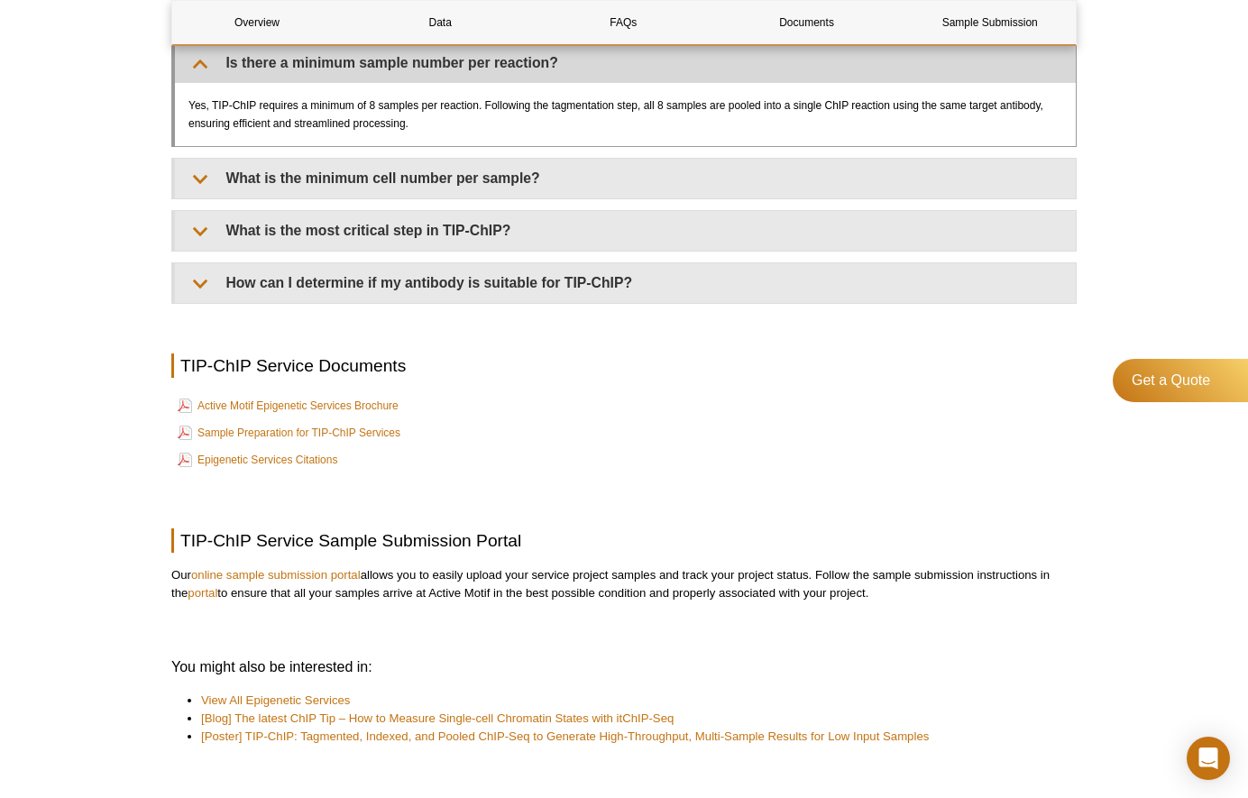
scroll to position [4485, 0]
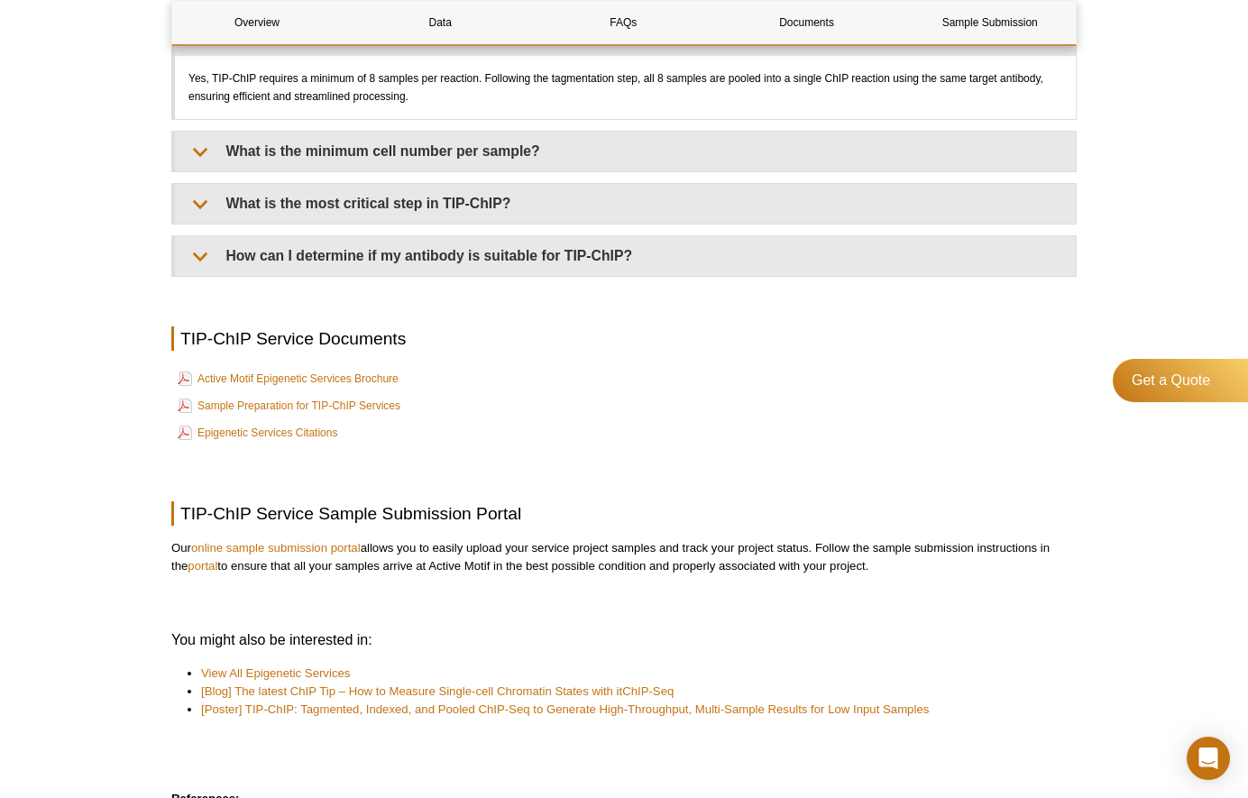
click at [1143, 454] on div "Get a Quote" at bounding box center [1180, 449] width 135 height 180
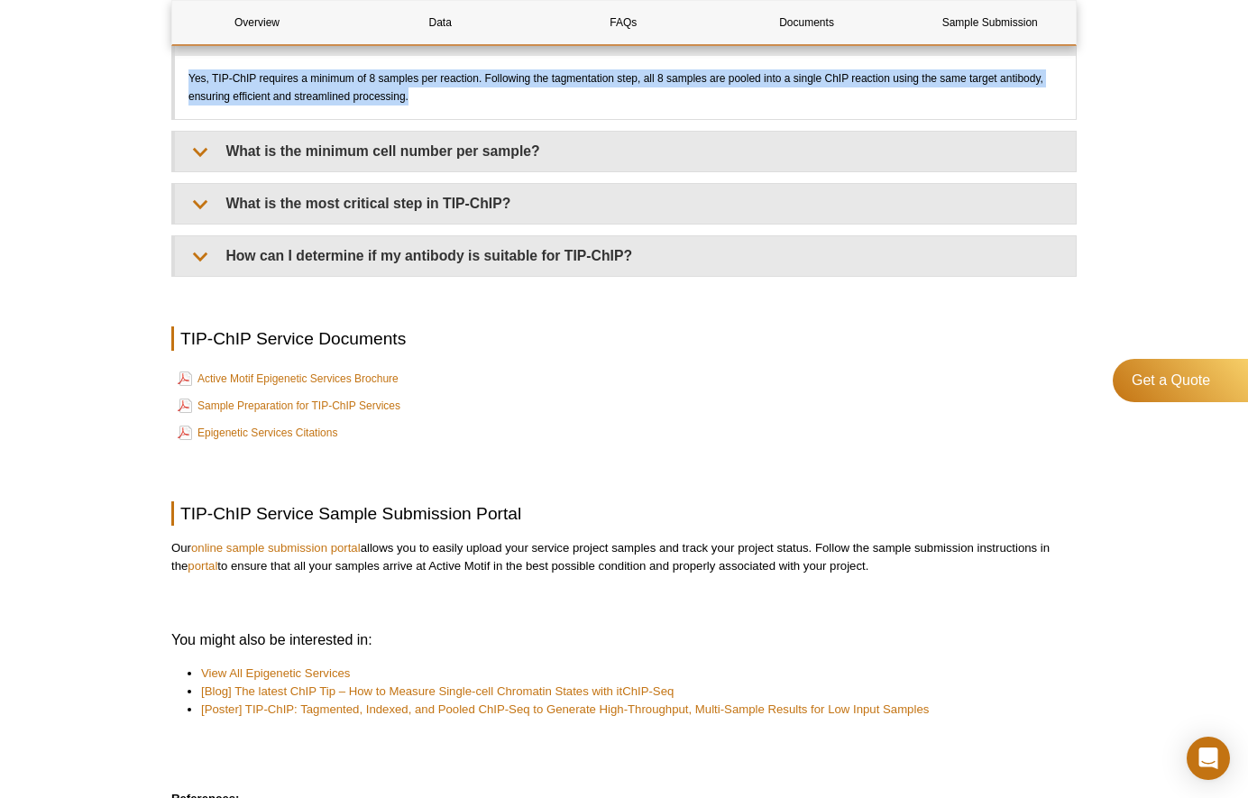
drag, startPoint x: 415, startPoint y: 122, endPoint x: 166, endPoint y: 98, distance: 249.9
copy div "Yes, TIP-ChIP requires a minimum of 8 samples per reaction. Following the tagme…"
drag, startPoint x: 440, startPoint y: 117, endPoint x: 179, endPoint y: 101, distance: 261.1
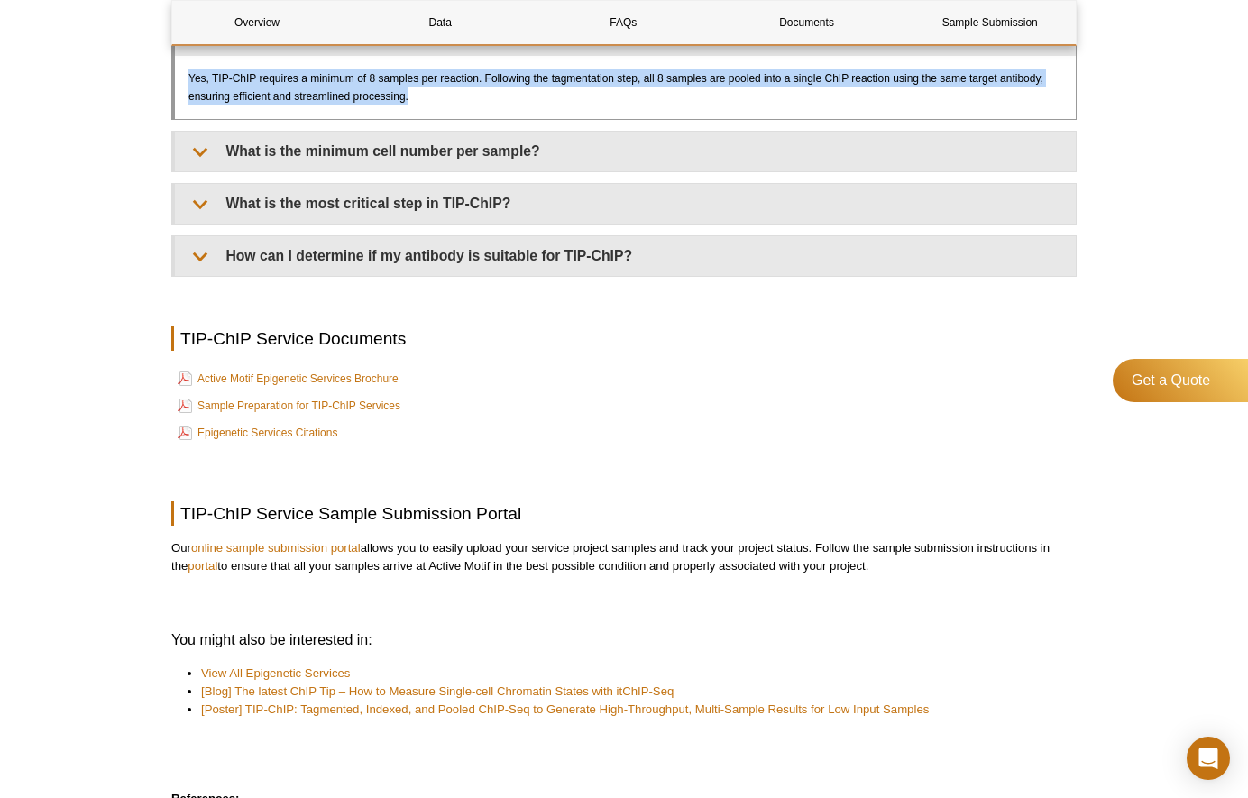
click at [179, 101] on div "Yes, TIP-ChIP requires a minimum of 8 samples per reaction. Following the tagme…" at bounding box center [625, 87] width 901 height 63
copy div "Yes, TIP-ChIP requires a minimum of 8 samples per reaction. Following the tagme…"
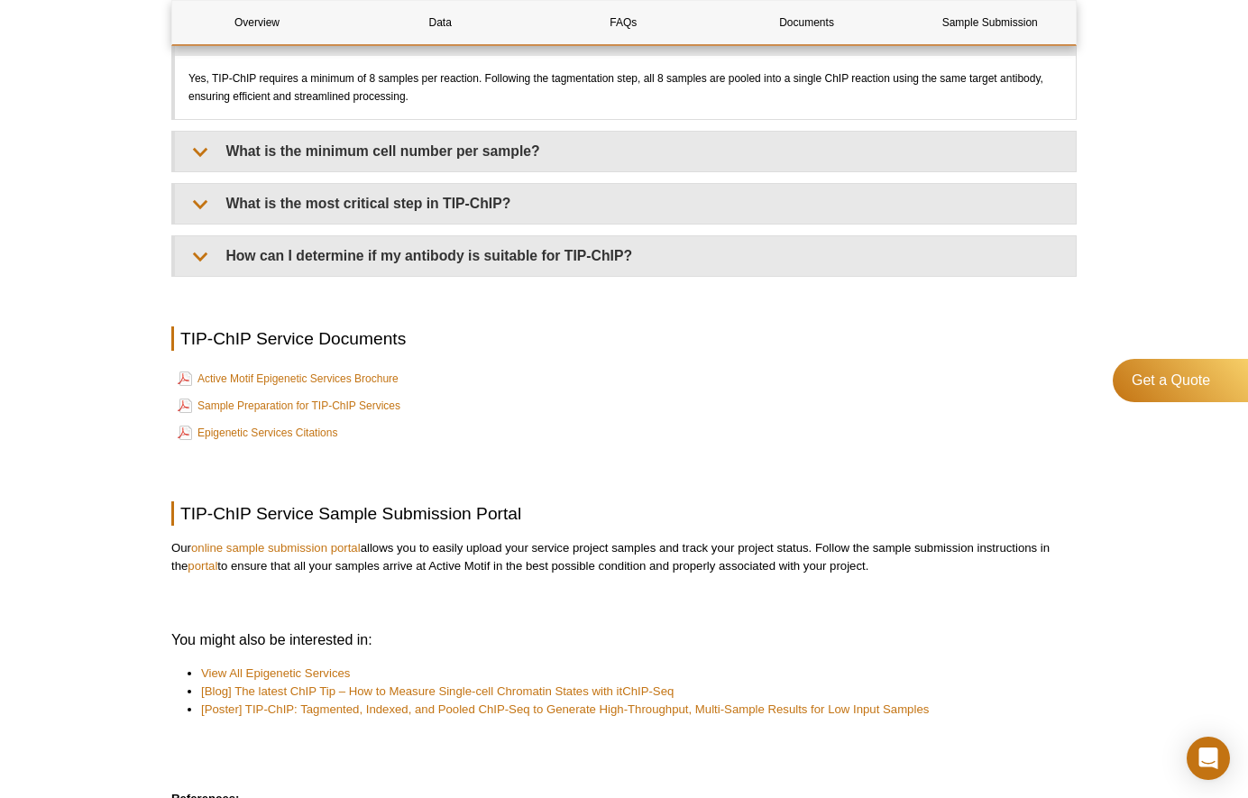
click at [965, 386] on td "Active Motif Epigenetic Services Brochure" at bounding box center [624, 378] width 902 height 25
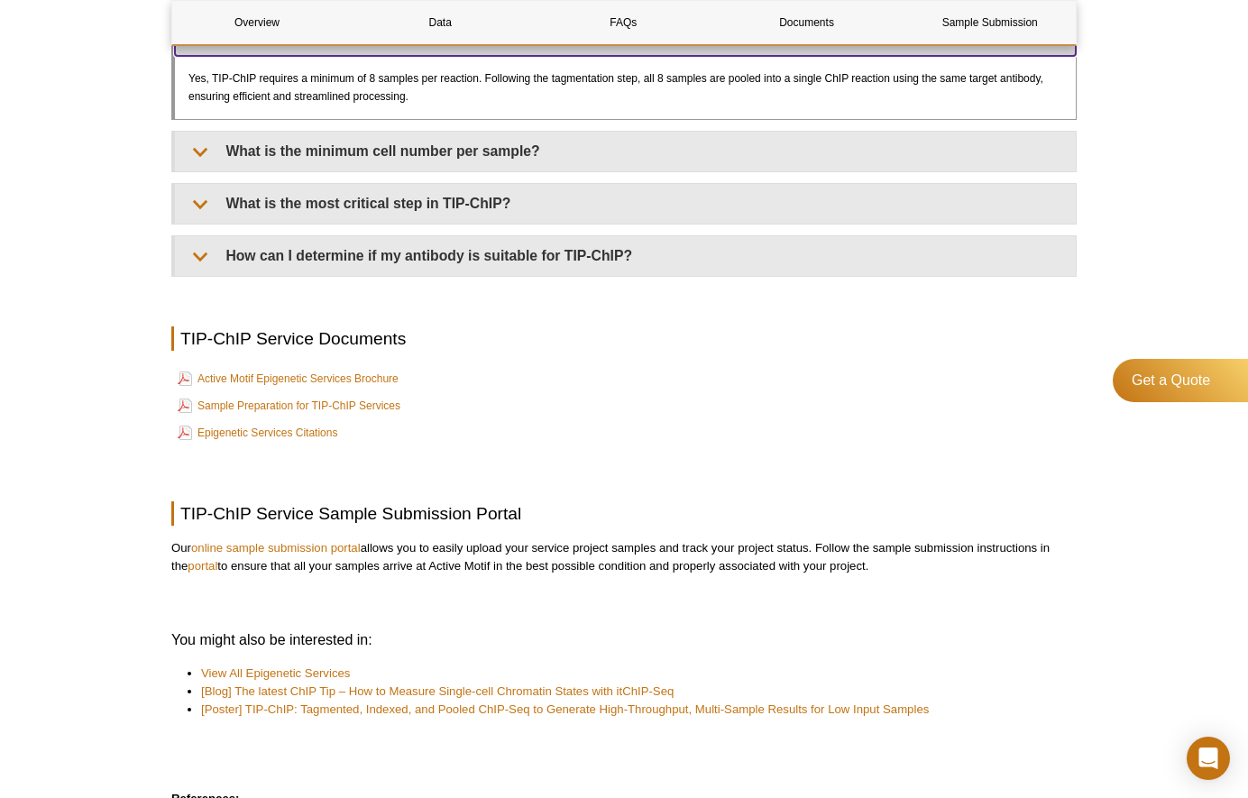
click at [202, 56] on summary "Is there a minimum sample number per reaction?" at bounding box center [625, 36] width 901 height 40
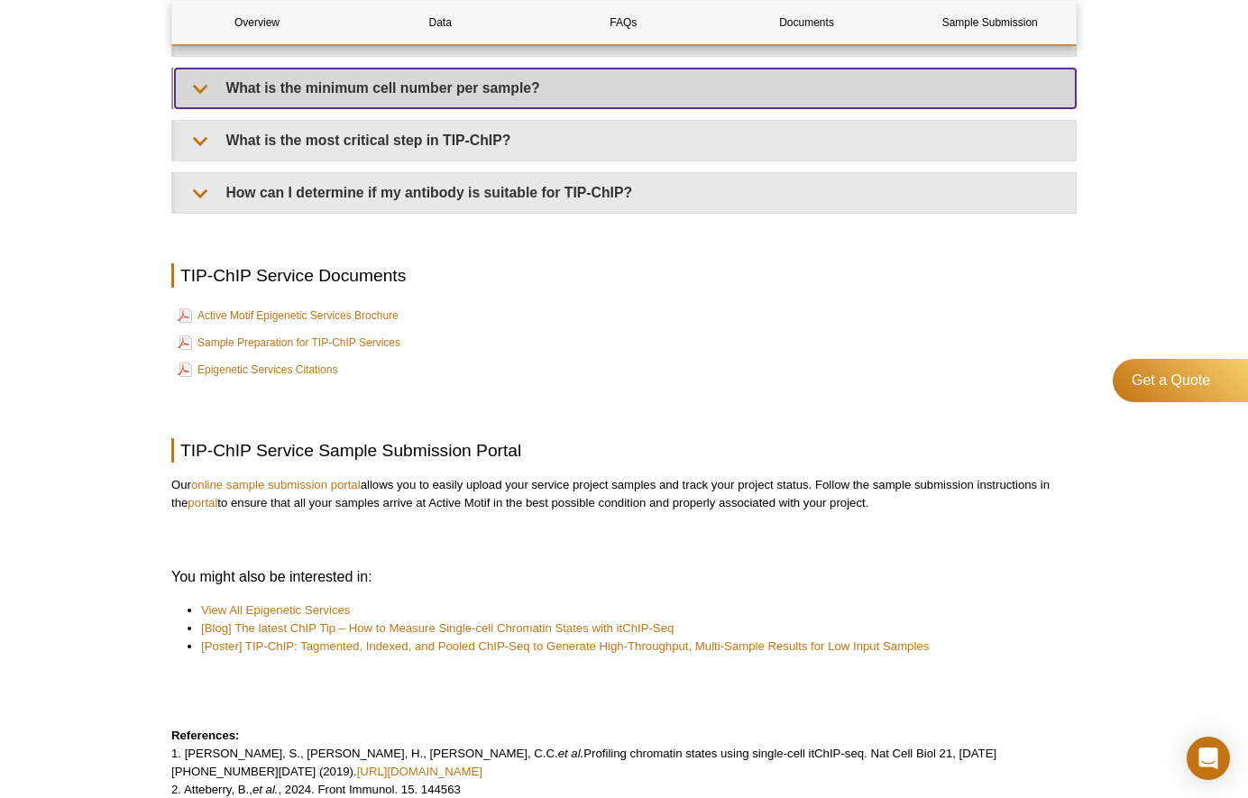
click at [210, 103] on summary "What is the minimum cell number per sample?" at bounding box center [625, 89] width 901 height 40
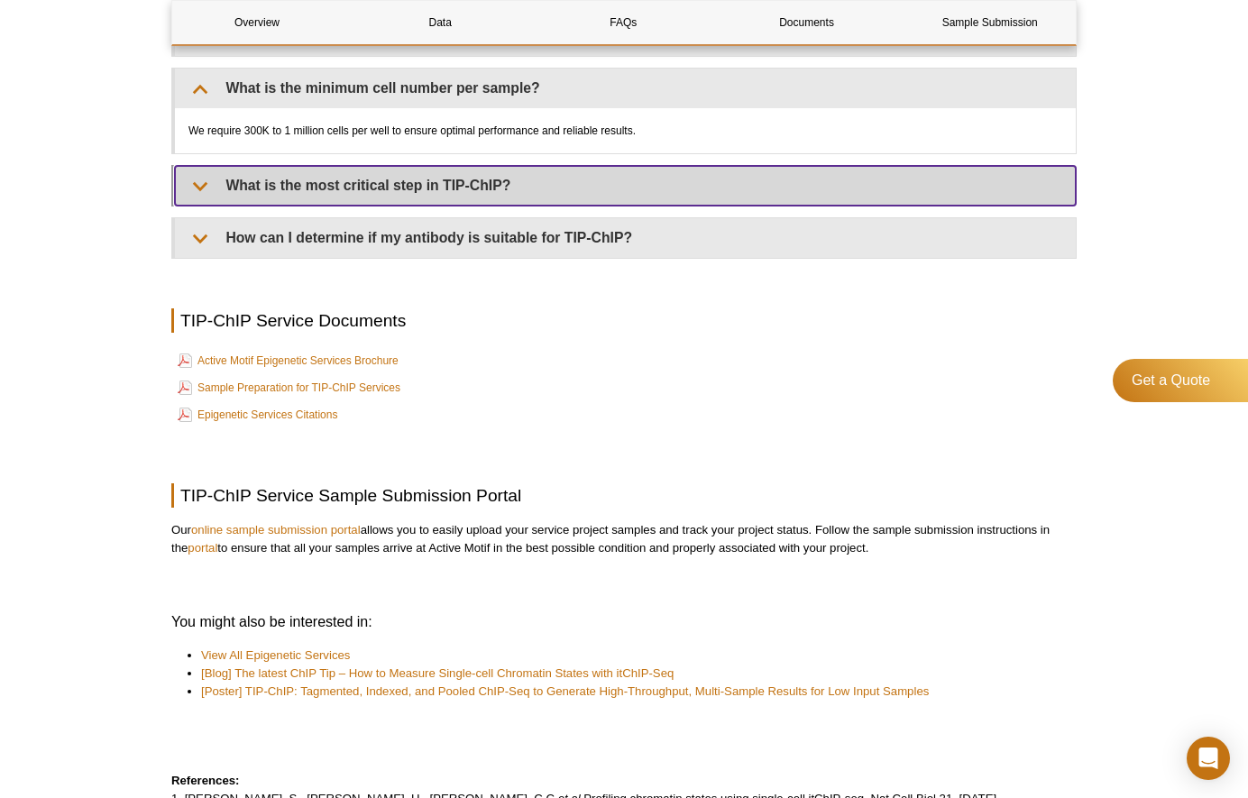
click at [199, 197] on summary "What is the most critical step in TIP-ChIP?" at bounding box center [625, 186] width 901 height 40
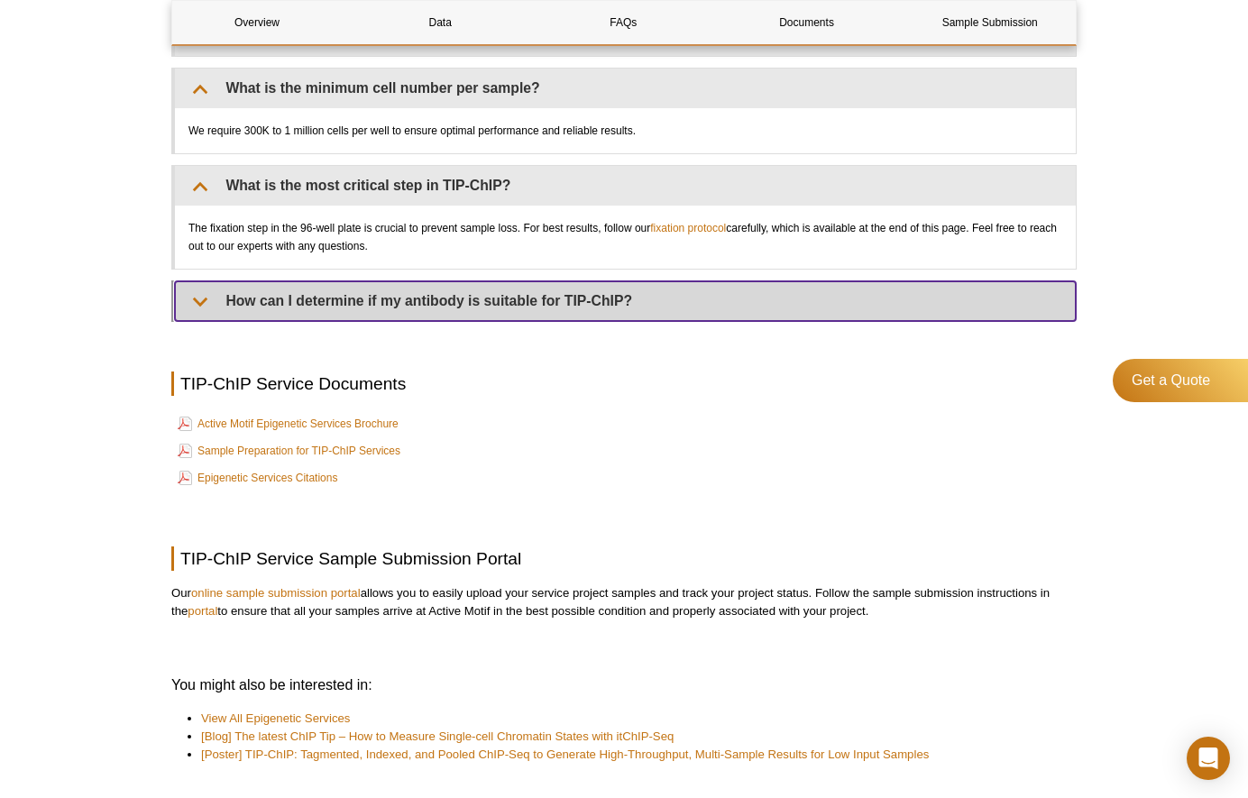
click at [200, 309] on summary "How can I determine if my antibody is suitable for TIP-ChIP?" at bounding box center [625, 301] width 901 height 40
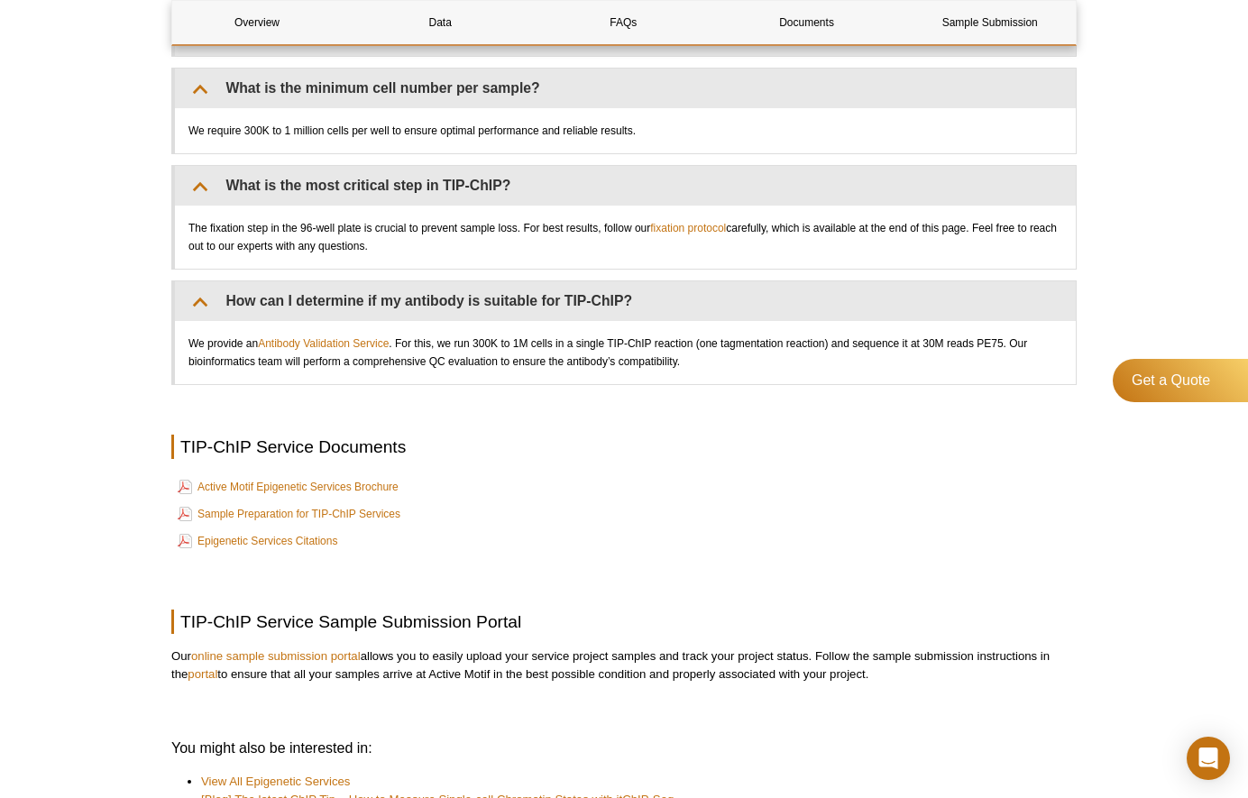
click at [188, 149] on div "We require 300K to 1 million cells per well to ensure optimal performance and r…" at bounding box center [625, 130] width 901 height 45
drag, startPoint x: 189, startPoint y: 146, endPoint x: 705, endPoint y: 164, distance: 516.0
click at [705, 153] on div "We require 300K to 1 million cells per well to ensure optimal performance and r…" at bounding box center [625, 130] width 901 height 45
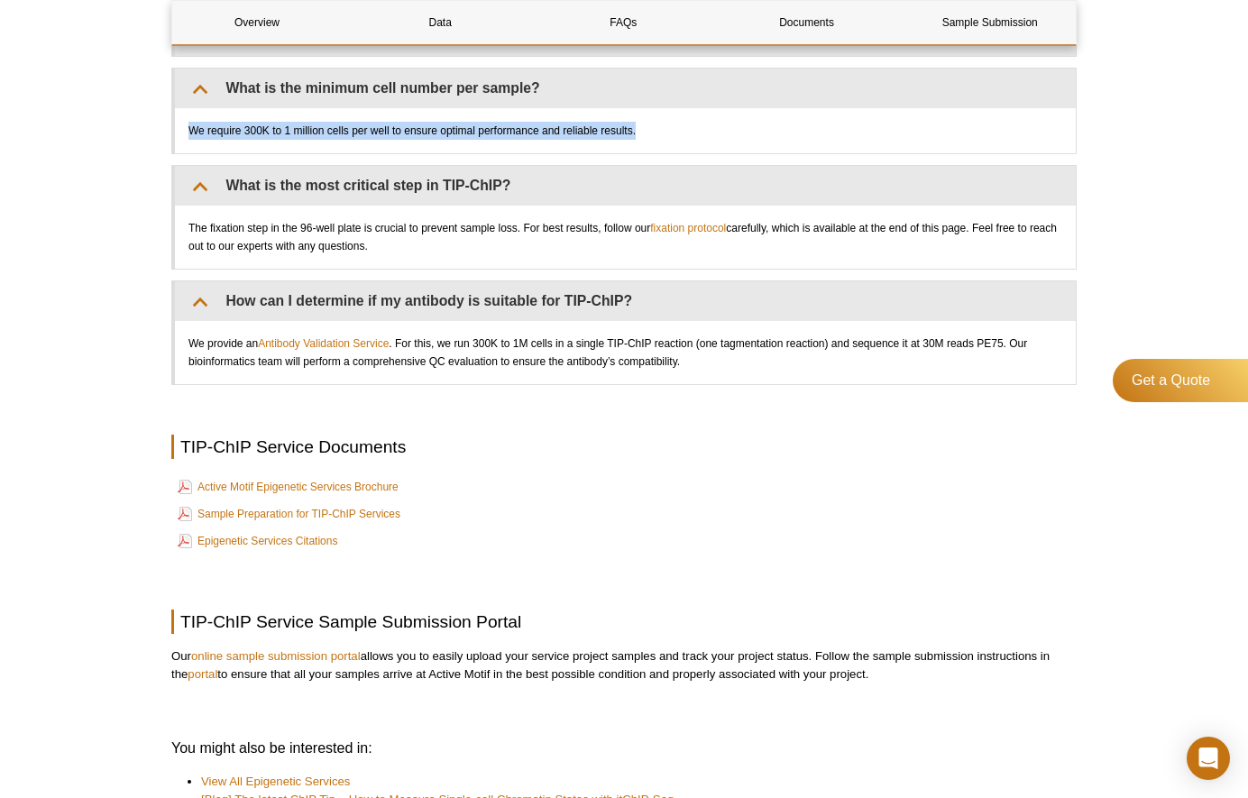
copy div "We require 300K to 1 million cells per well to ensure optimal performance and r…"
click at [1143, 477] on div "Get a Quote" at bounding box center [1180, 449] width 135 height 180
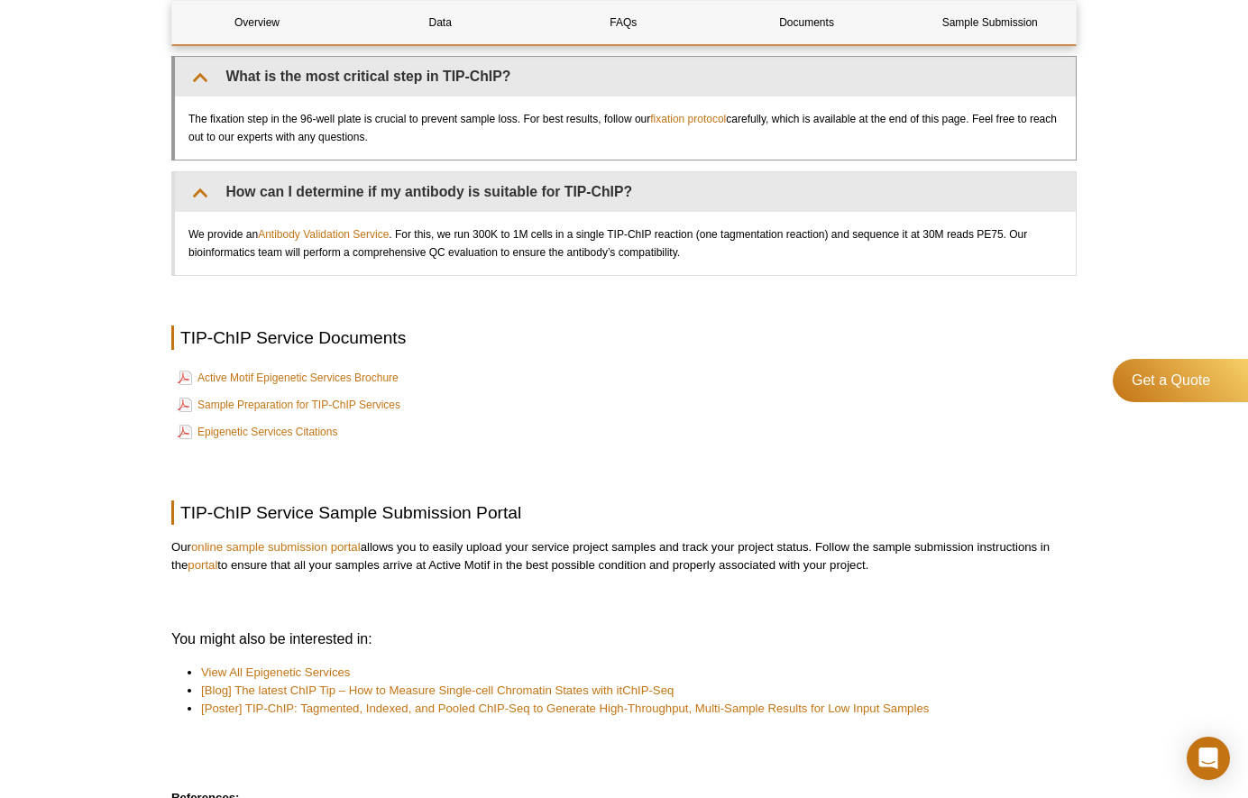
scroll to position [4595, 0]
click at [1143, 488] on div "Get a Quote" at bounding box center [1180, 449] width 135 height 180
drag, startPoint x: 449, startPoint y: 154, endPoint x: 180, endPoint y: 142, distance: 268.9
click at [180, 142] on div "The fixation step in the 96-well plate is crucial to prevent sample loss. For b…" at bounding box center [625, 127] width 901 height 63
copy div "The fixation step in the 96-well plate is crucial to prevent sample loss. For b…"
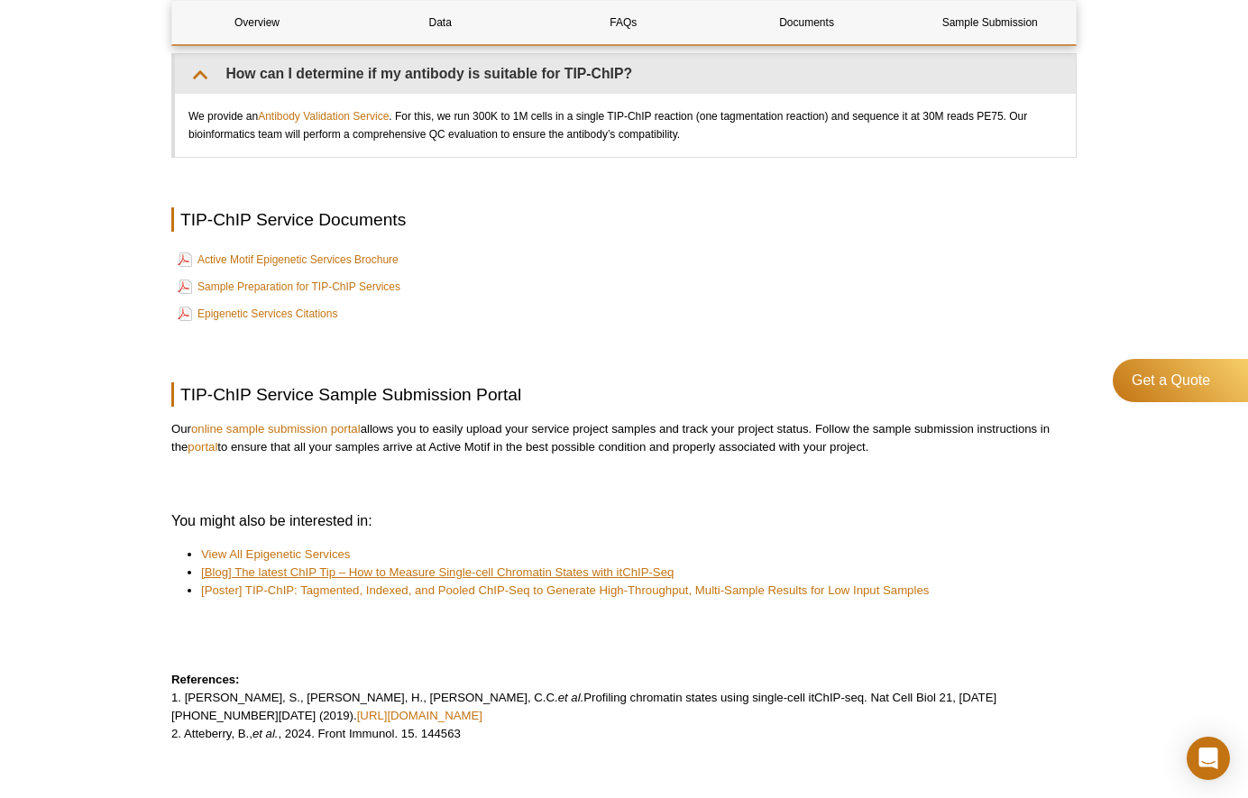
scroll to position [4685, 0]
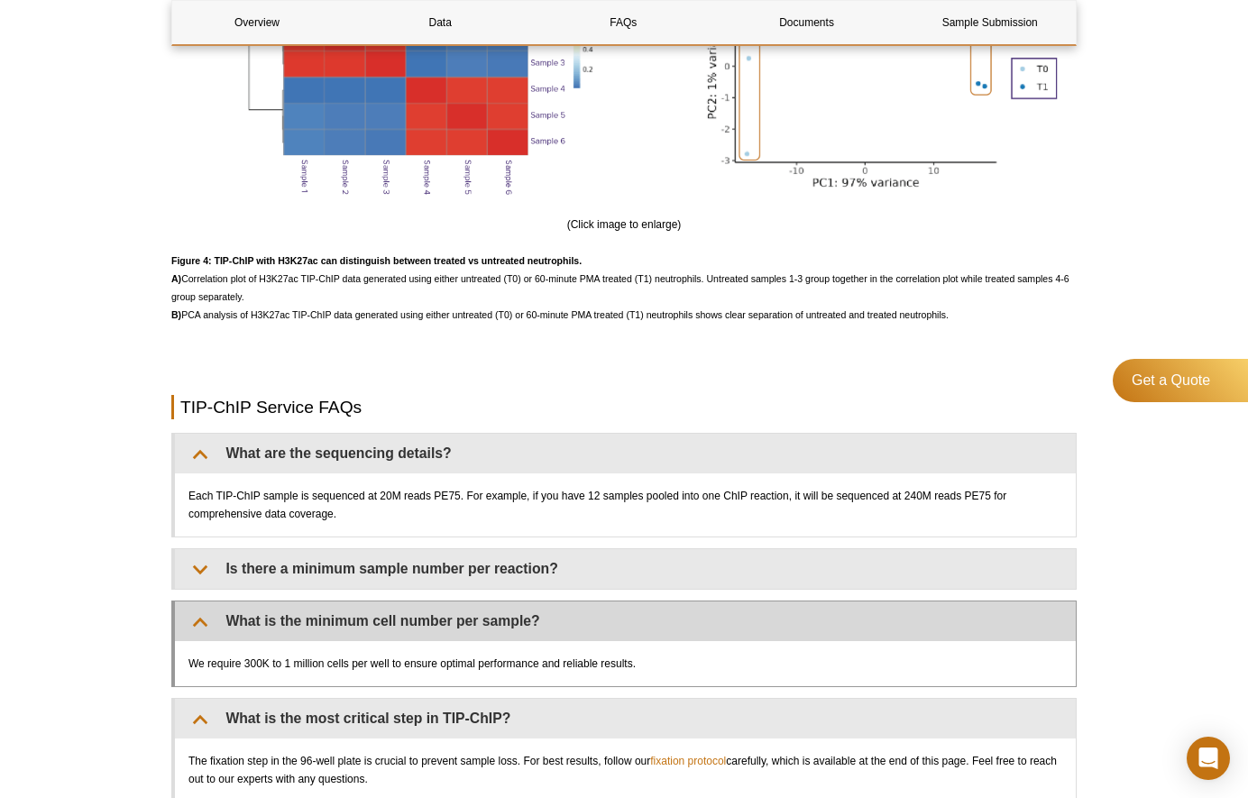
scroll to position [4144, 0]
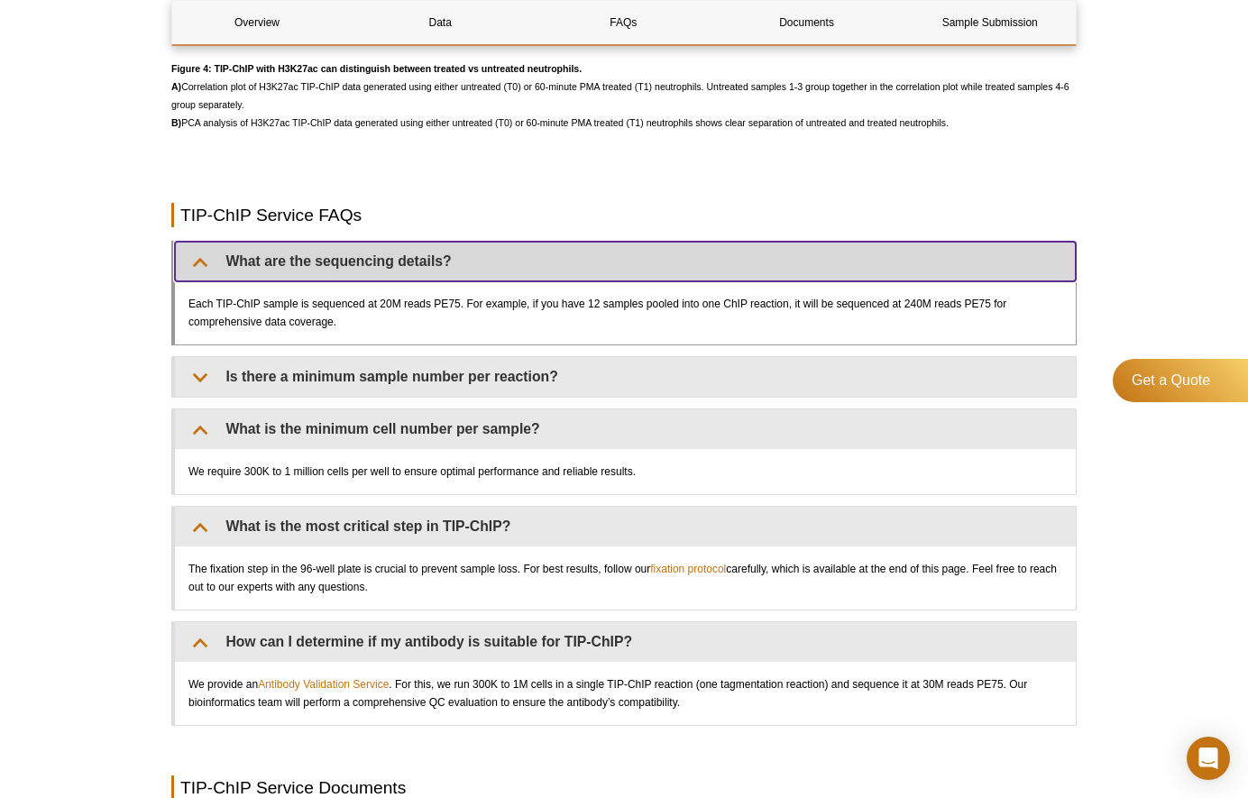
click at [202, 281] on summary "What are the sequencing details?" at bounding box center [625, 262] width 901 height 40
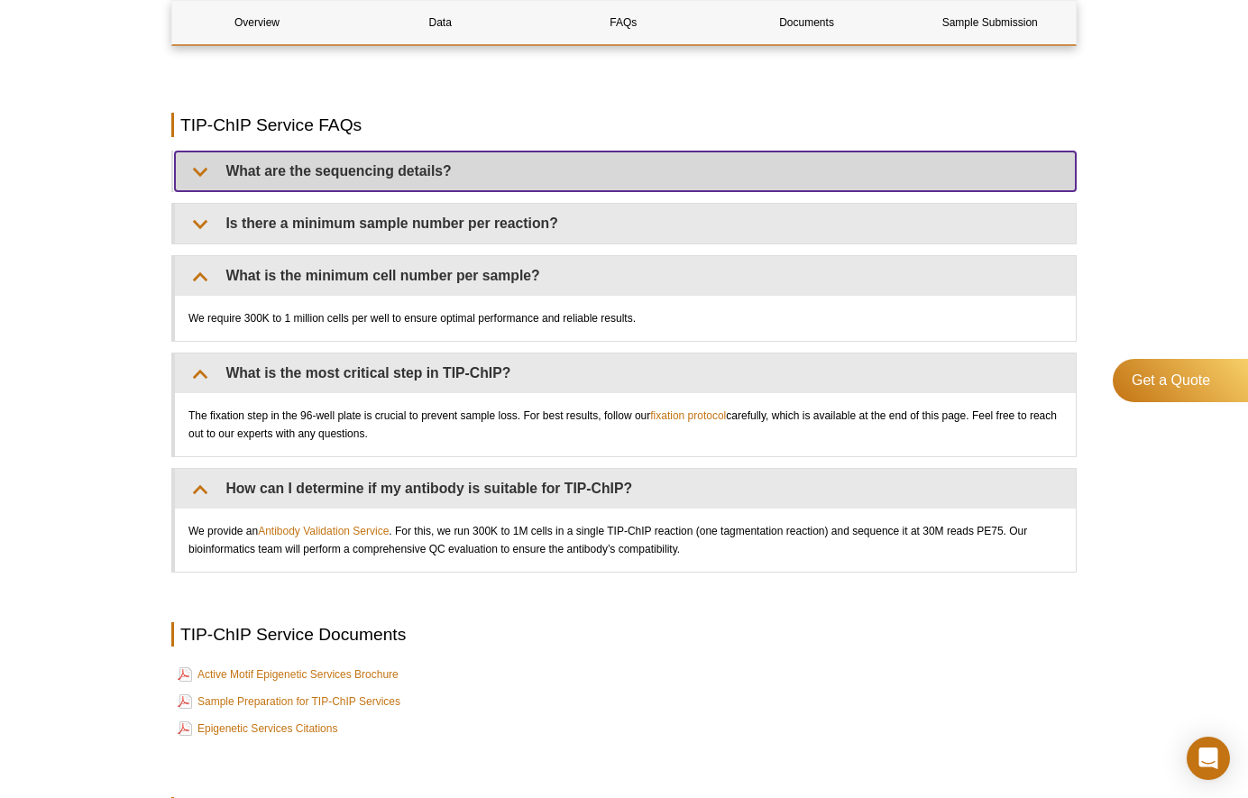
scroll to position [4324, 0]
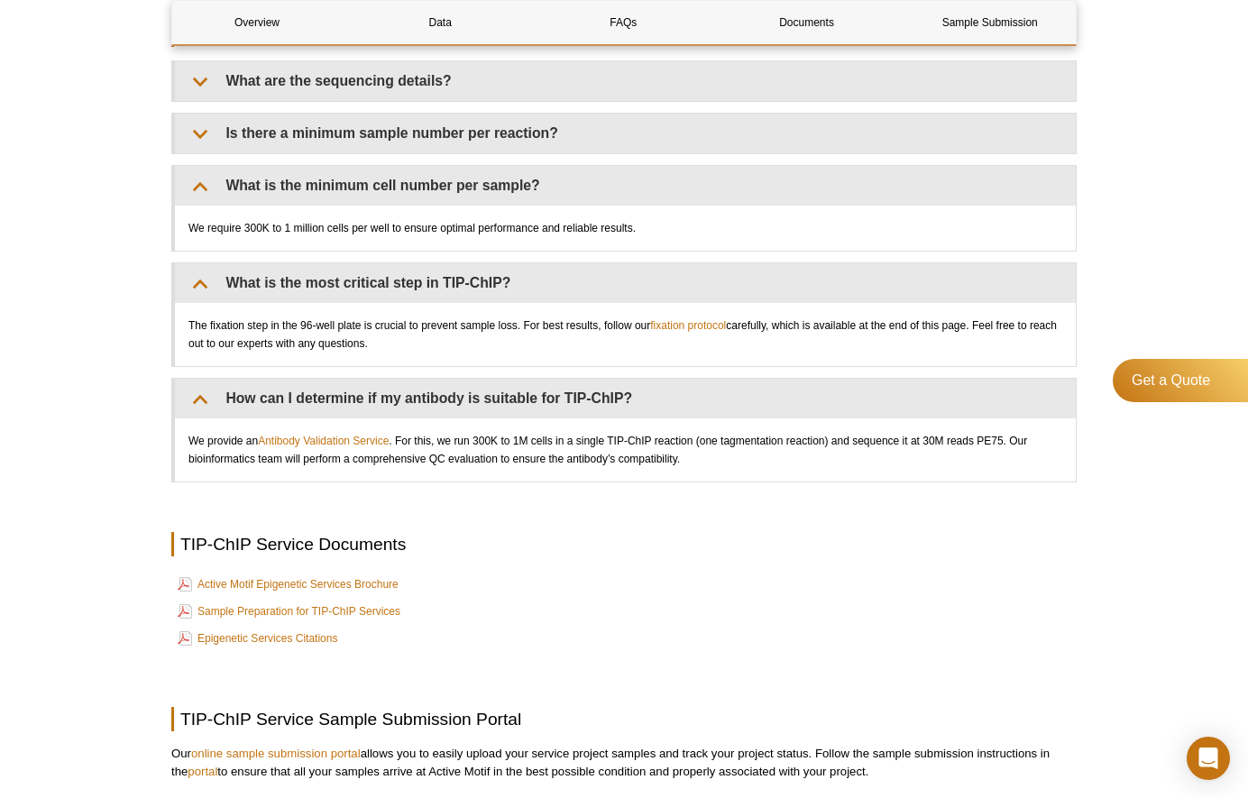
click at [663, 621] on td "Sample Preparation for TIP-ChIP Services" at bounding box center [624, 611] width 902 height 25
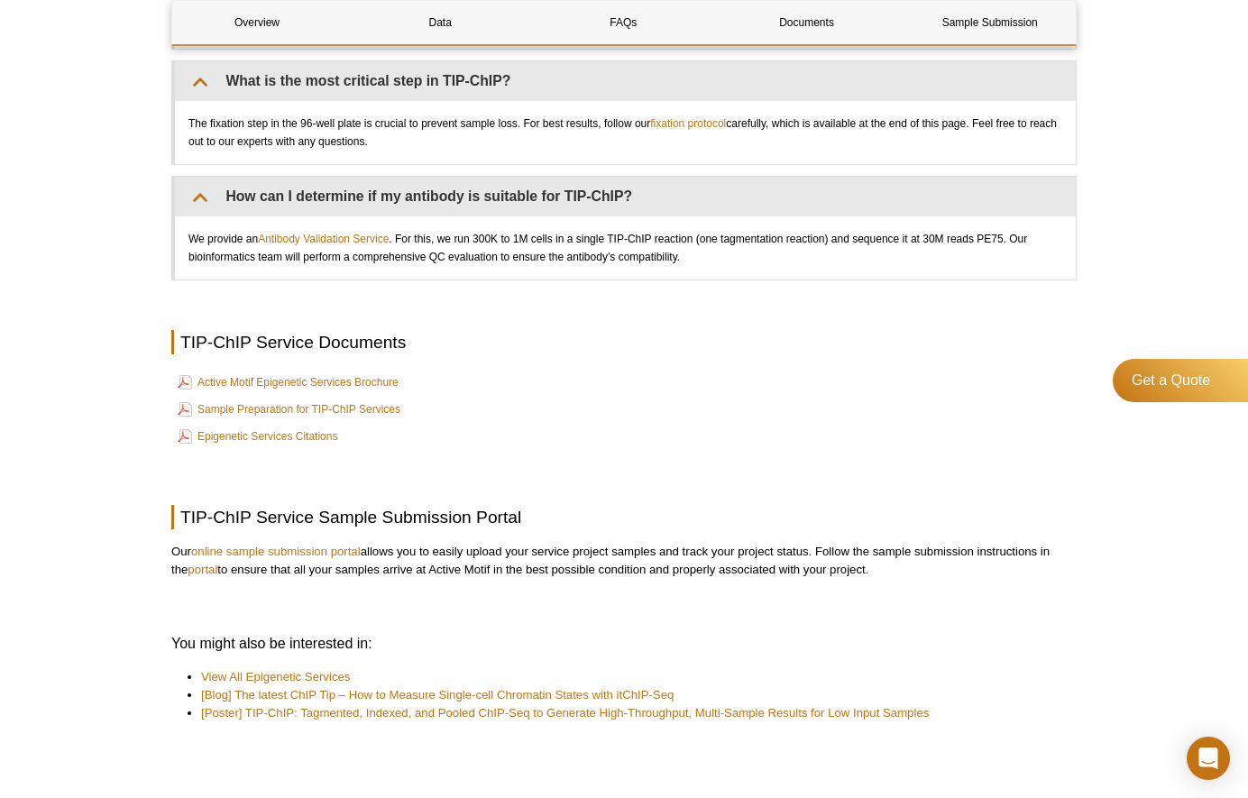
scroll to position [4554, 0]
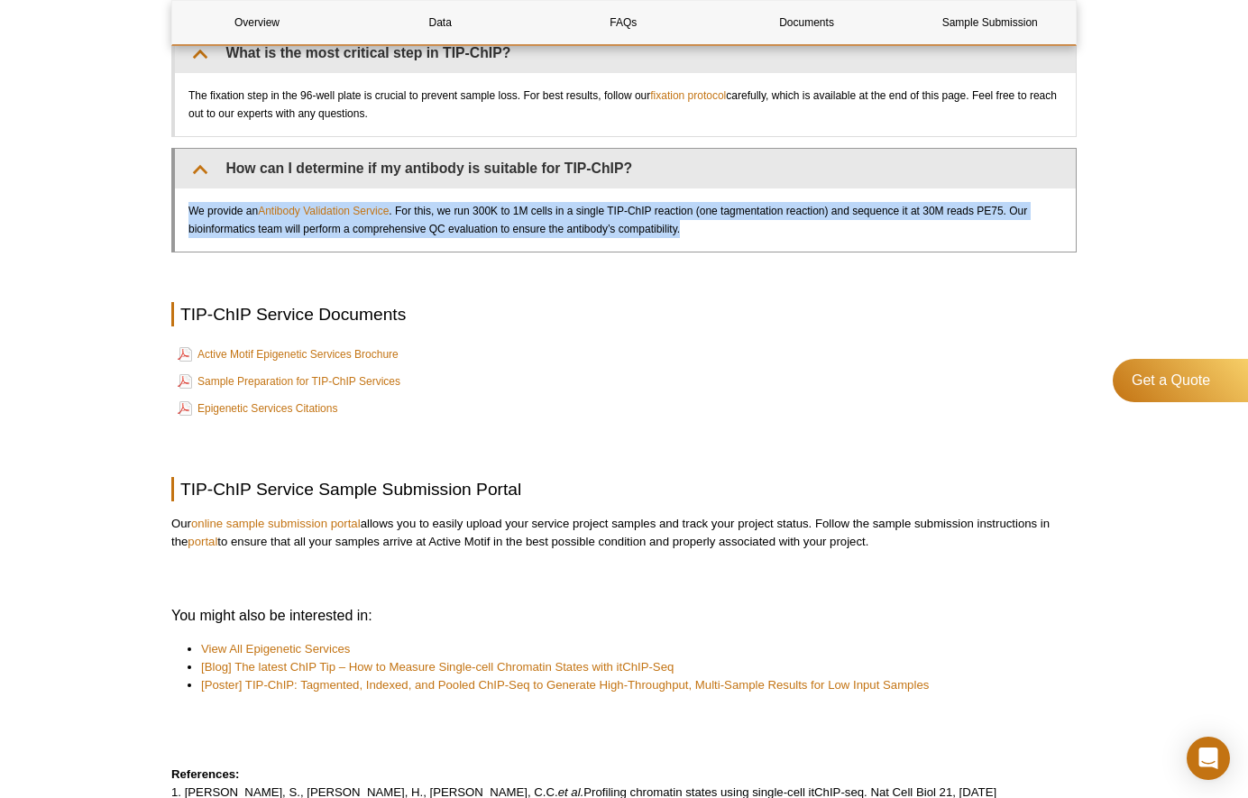
drag, startPoint x: 189, startPoint y: 228, endPoint x: 709, endPoint y: 250, distance: 519.8
click at [709, 250] on div "We provide an Antibody Validation Service . For this, we run 300K to 1M cells i…" at bounding box center [625, 219] width 901 height 63
copy div "We provide an Antibody Validation Service . For this, we run 300K to 1M cells i…"
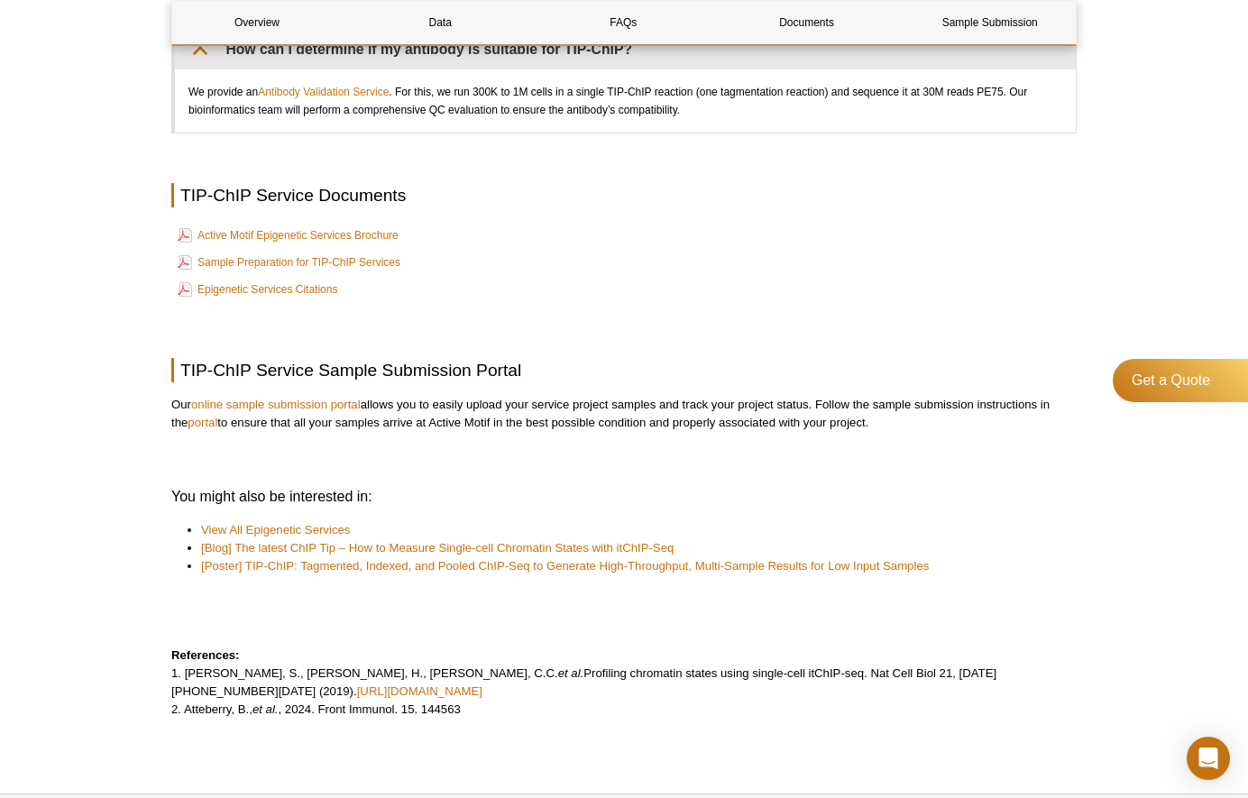
scroll to position [4644, 0]
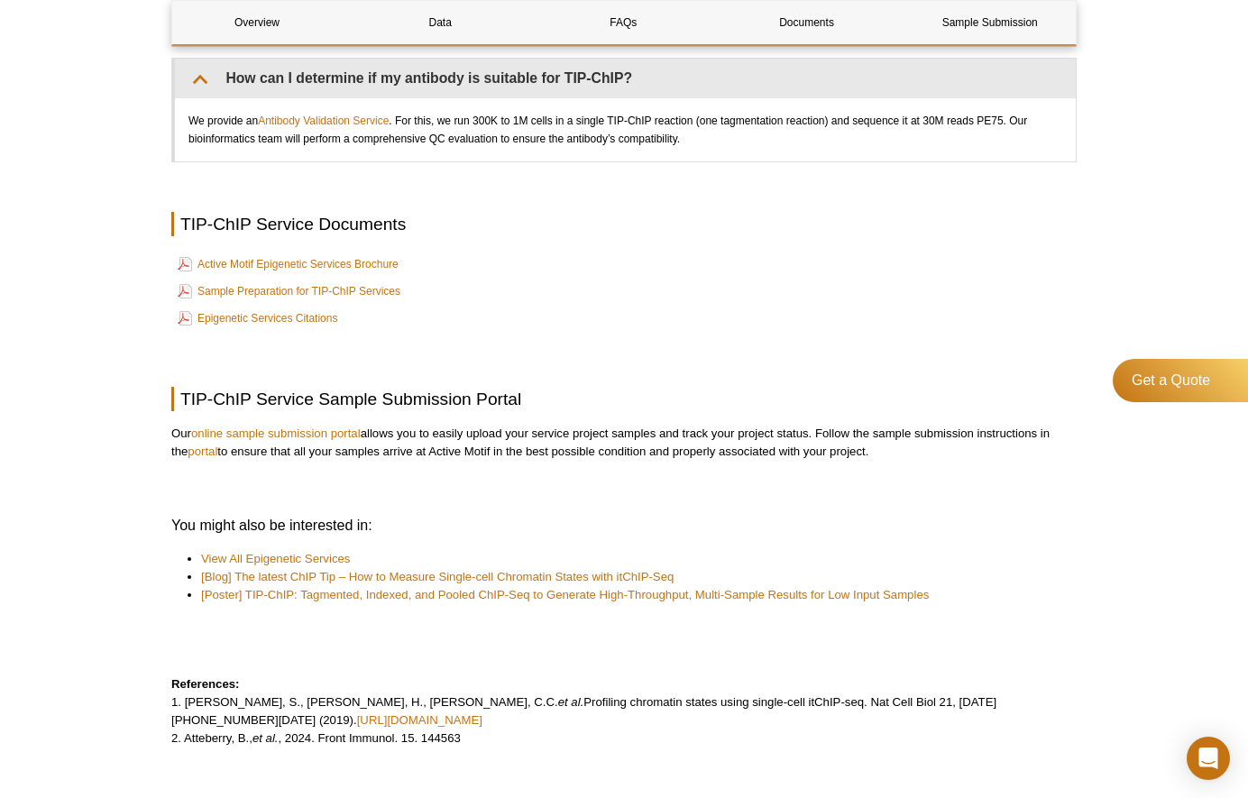
click at [1143, 509] on div "Get a Quote" at bounding box center [1180, 449] width 135 height 180
click at [1143, 465] on div "Get a Quote" at bounding box center [1180, 449] width 135 height 180
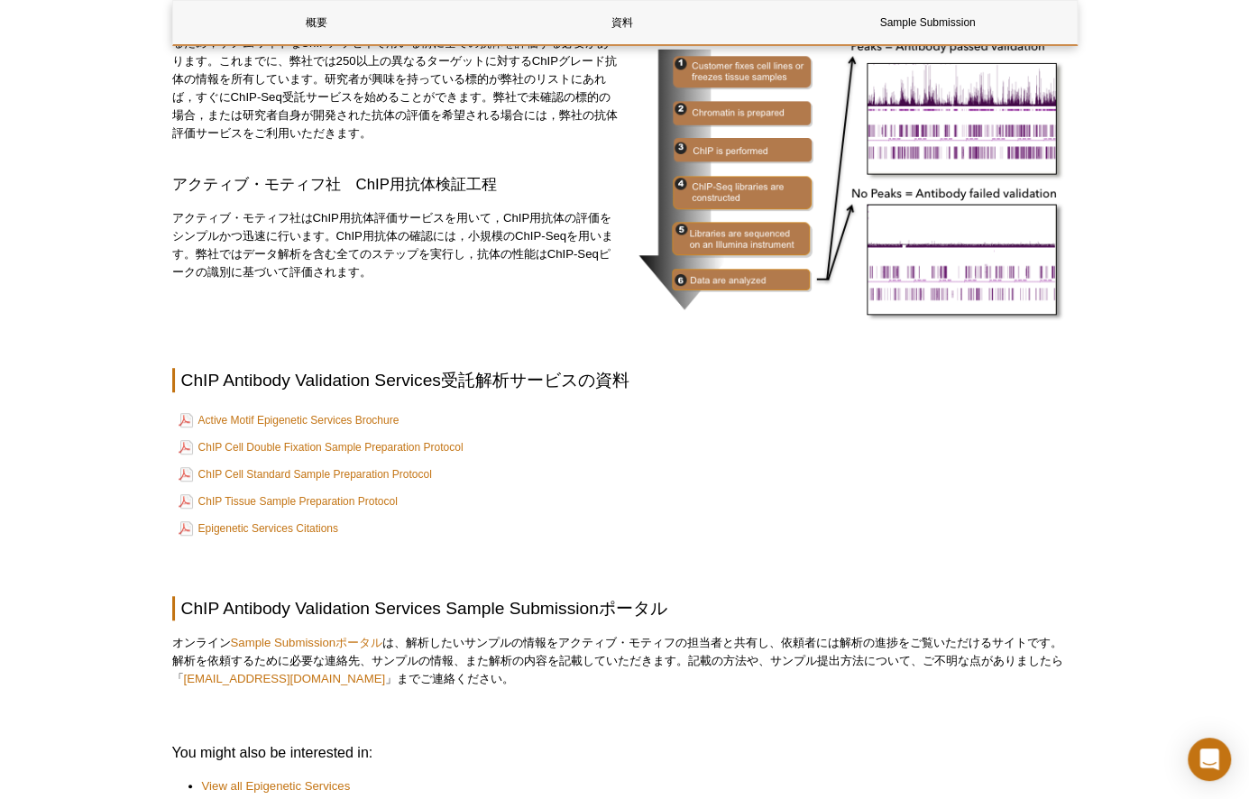
scroll to position [90, 0]
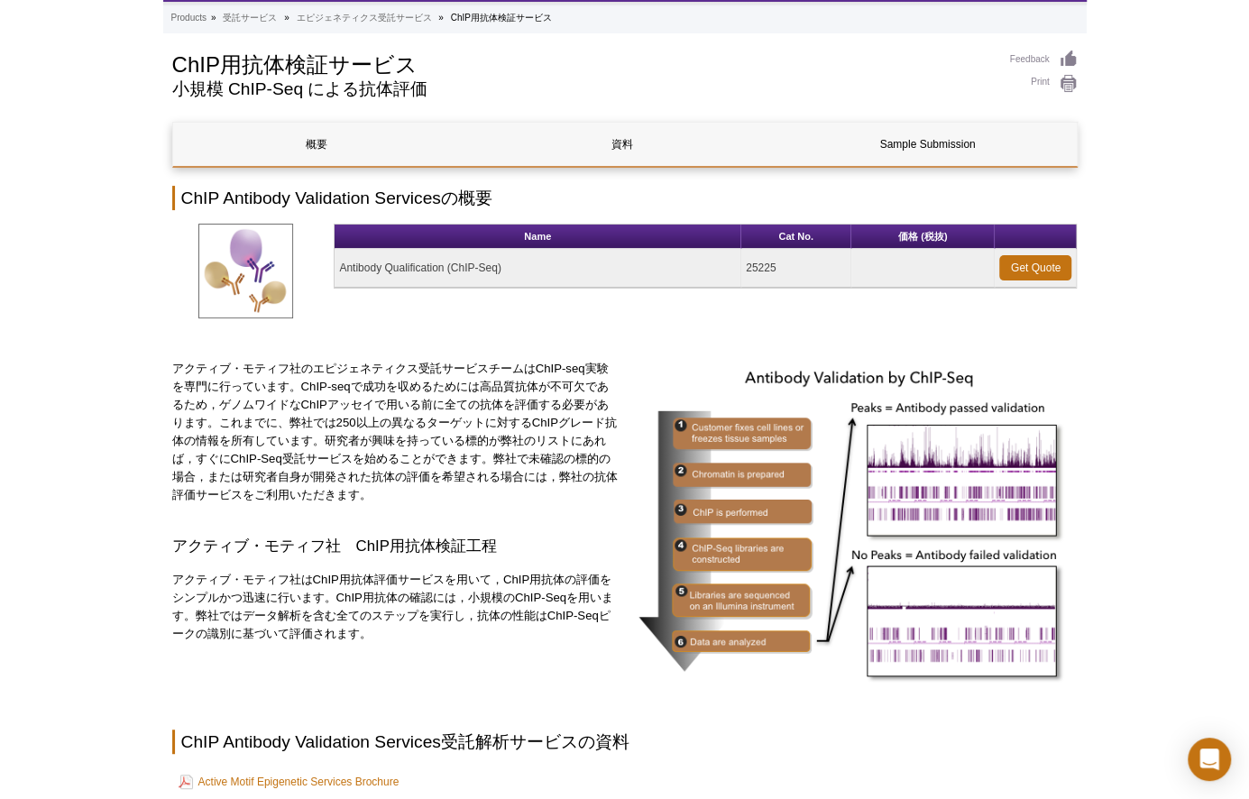
click at [60, 88] on div "Active Motif Logo Enabling Epigenetics Research 0 Search Skip to content Active…" at bounding box center [624, 681] width 1249 height 1542
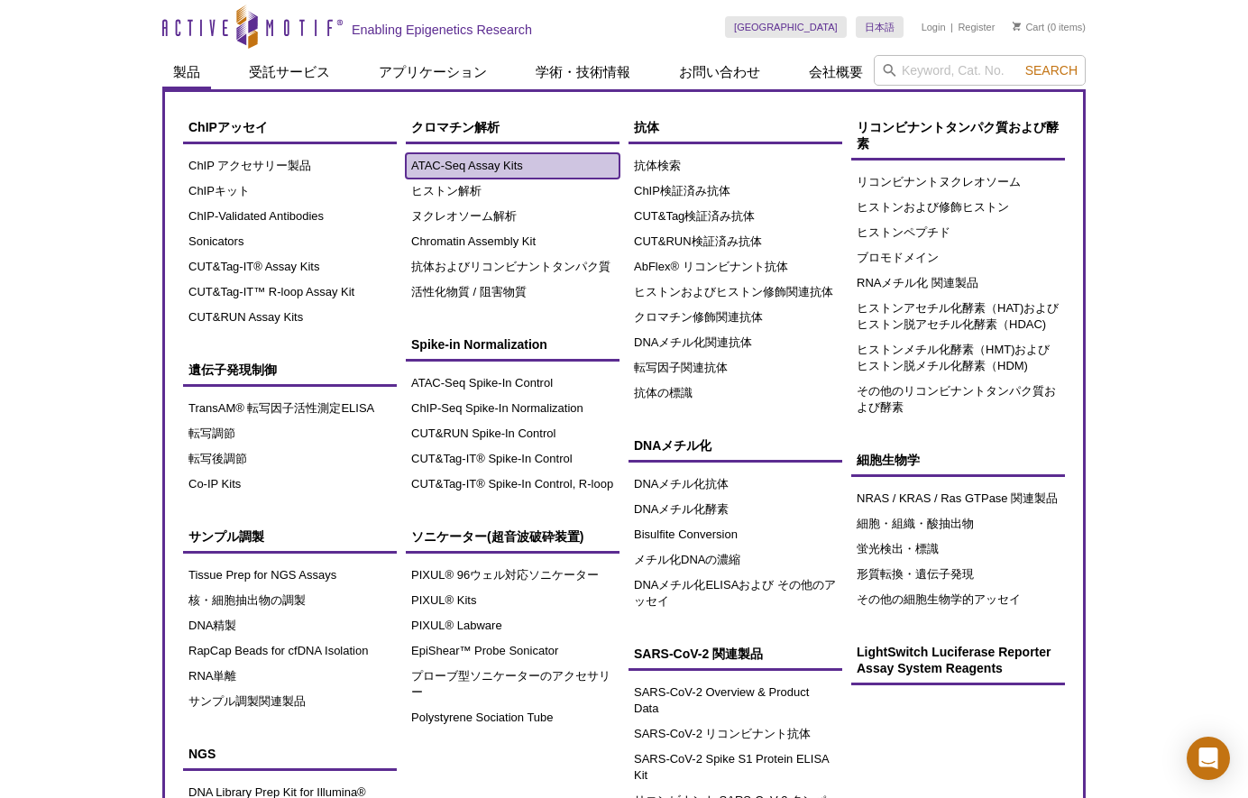
click at [438, 159] on link "ATAC-Seq Assay Kits" at bounding box center [513, 165] width 214 height 25
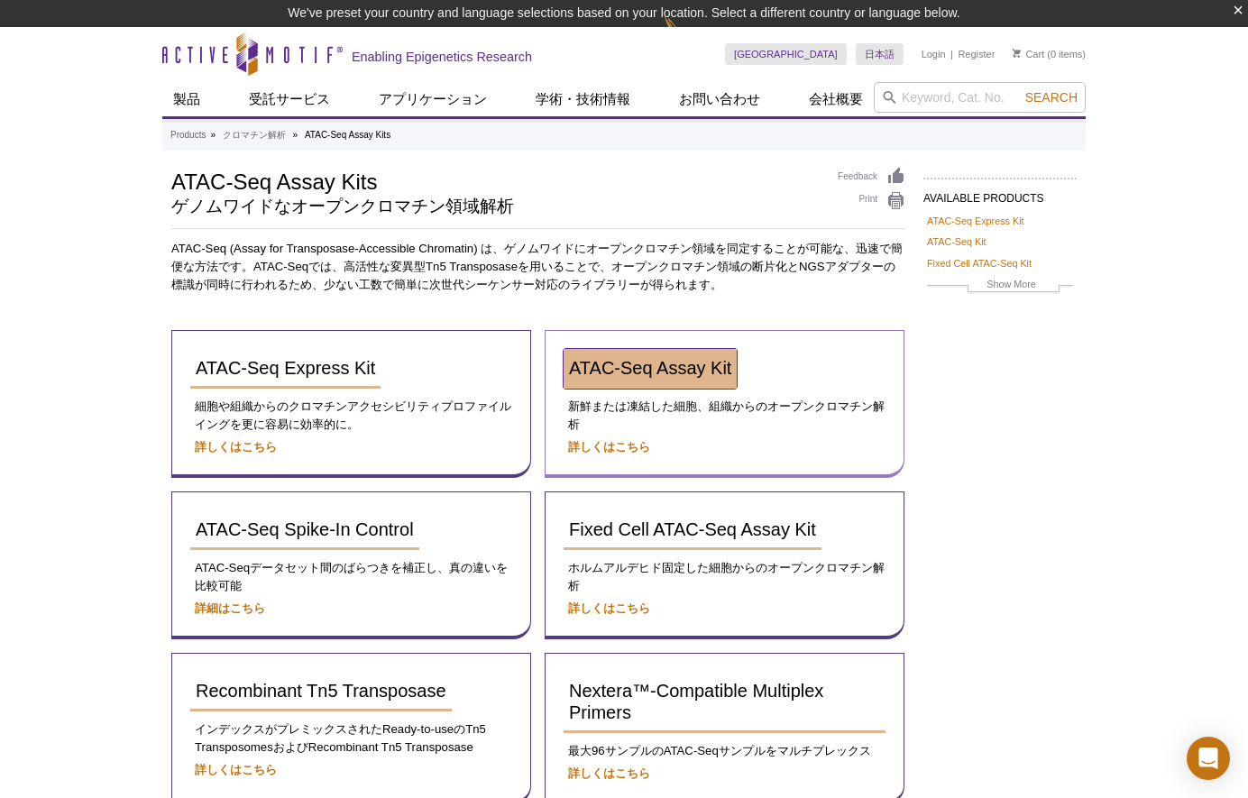
click at [619, 373] on span "ATAC-Seq Assay Kit" at bounding box center [650, 368] width 162 height 20
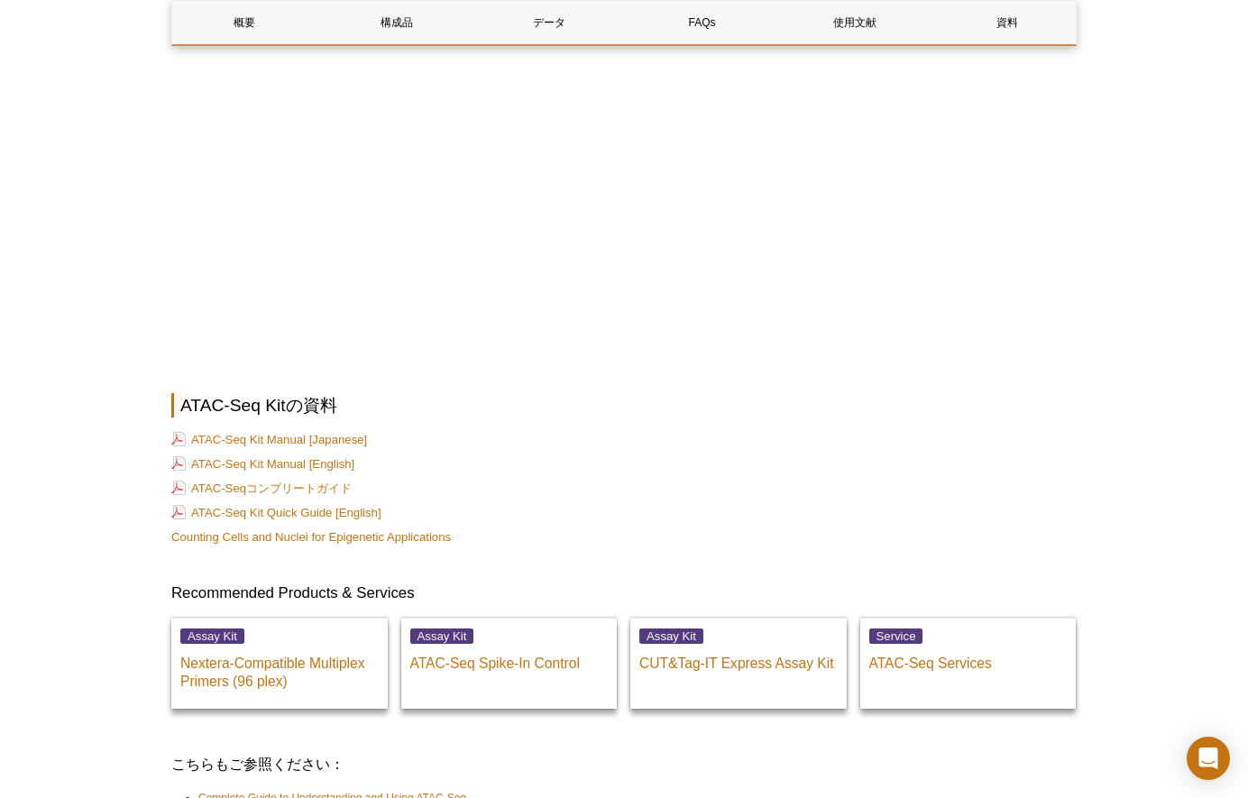
scroll to position [4598, 0]
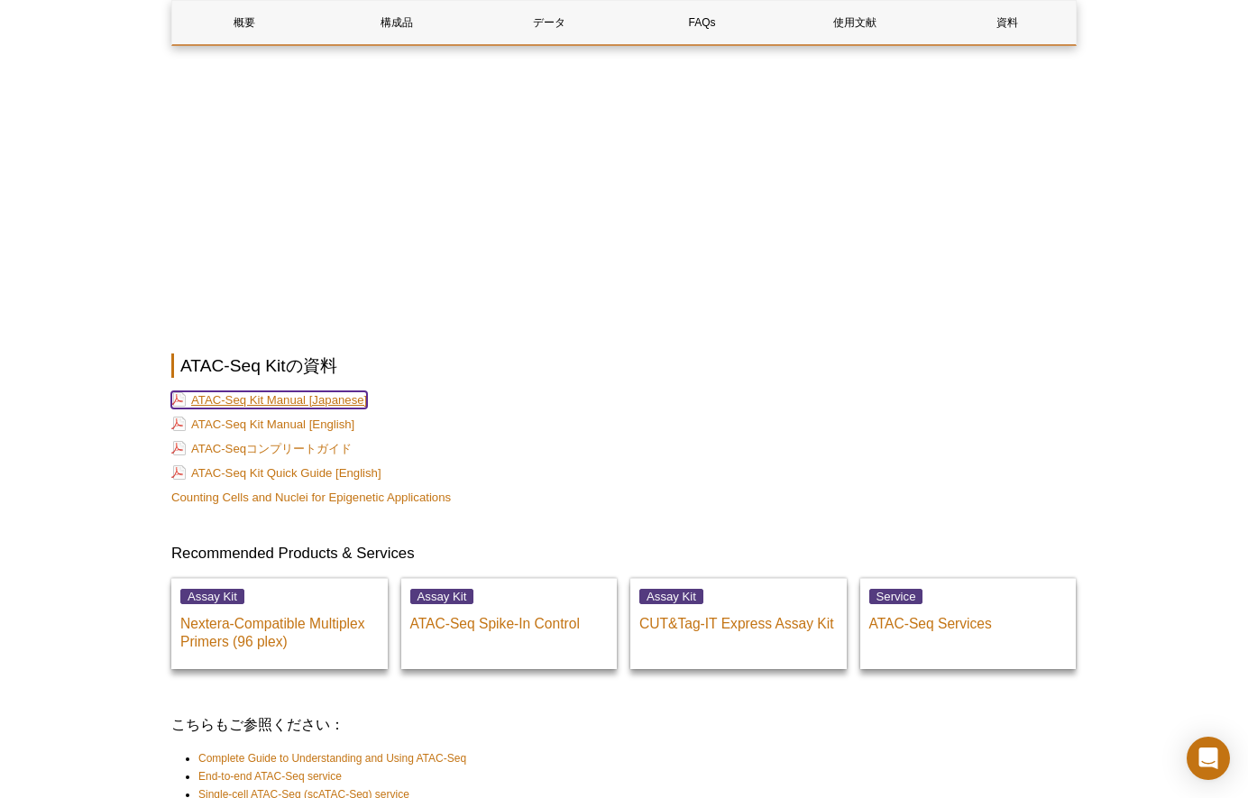
click at [328, 391] on link "ATAC-Seq Kit Manual [Japanese]" at bounding box center [269, 399] width 196 height 17
